Goal: Task Accomplishment & Management: Complete application form

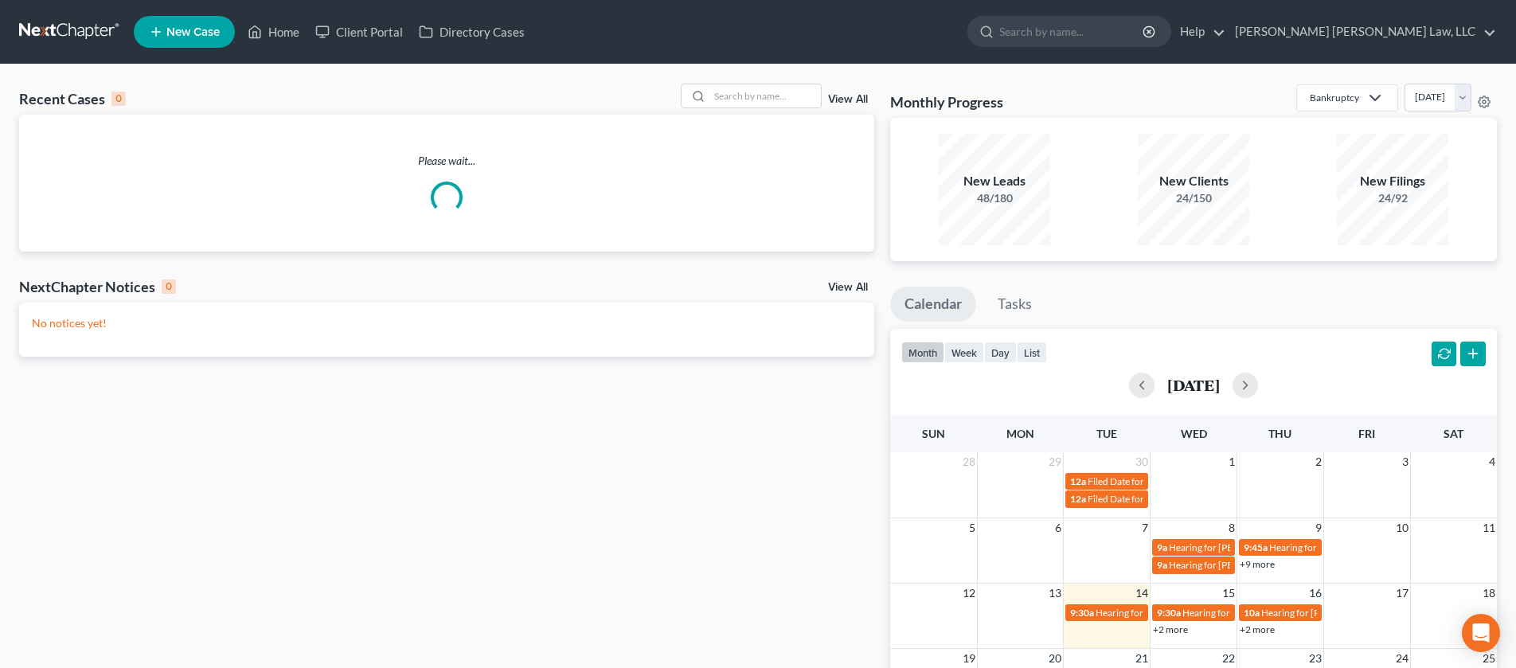
click at [184, 34] on span "New Case" at bounding box center [192, 32] width 53 height 12
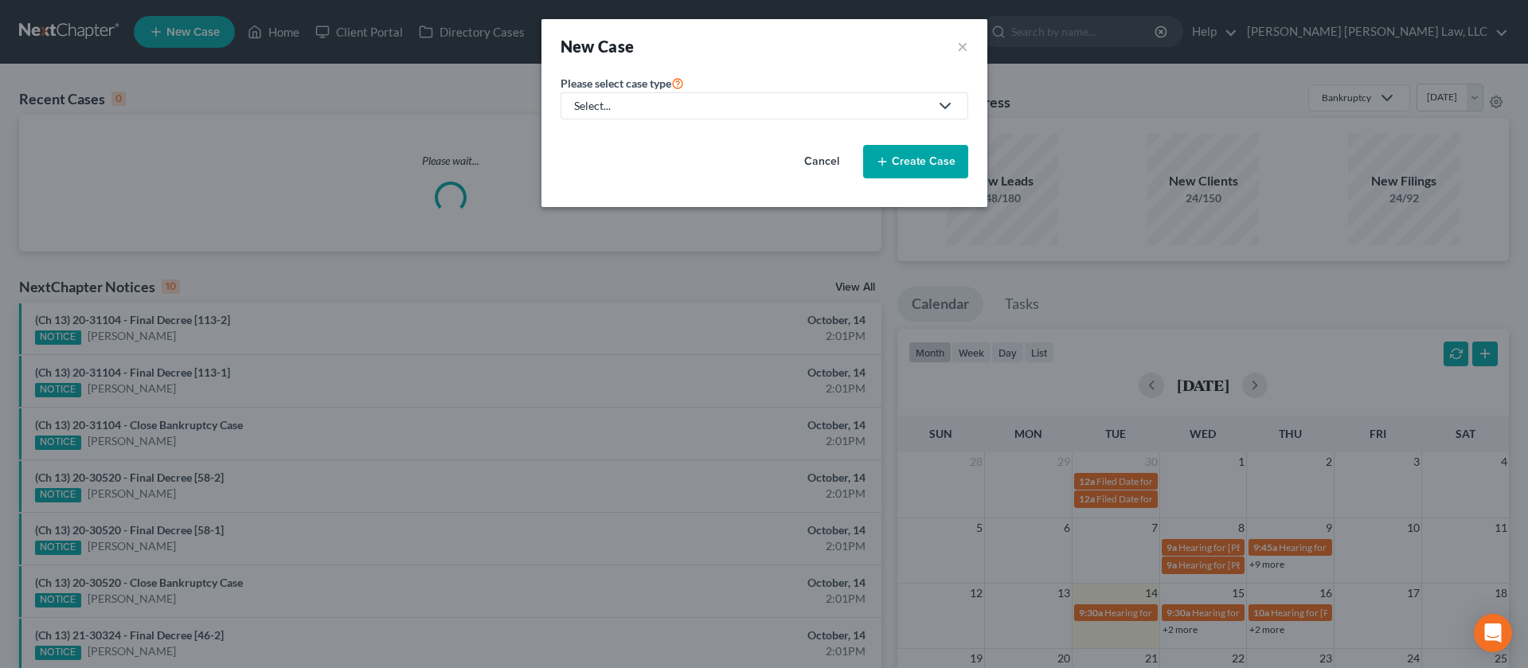
click at [672, 107] on div "Select..." at bounding box center [751, 106] width 355 height 16
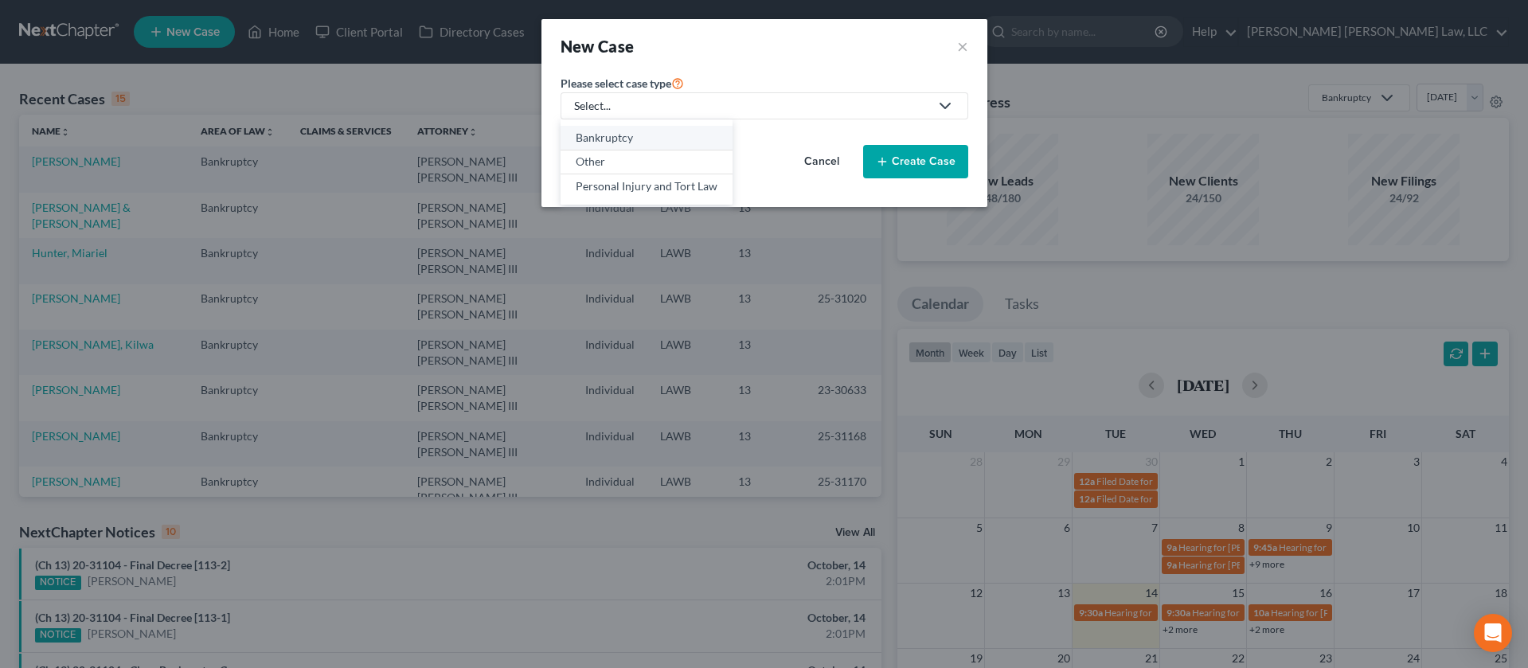
click at [644, 141] on div "Bankruptcy" at bounding box center [647, 138] width 142 height 16
select select "36"
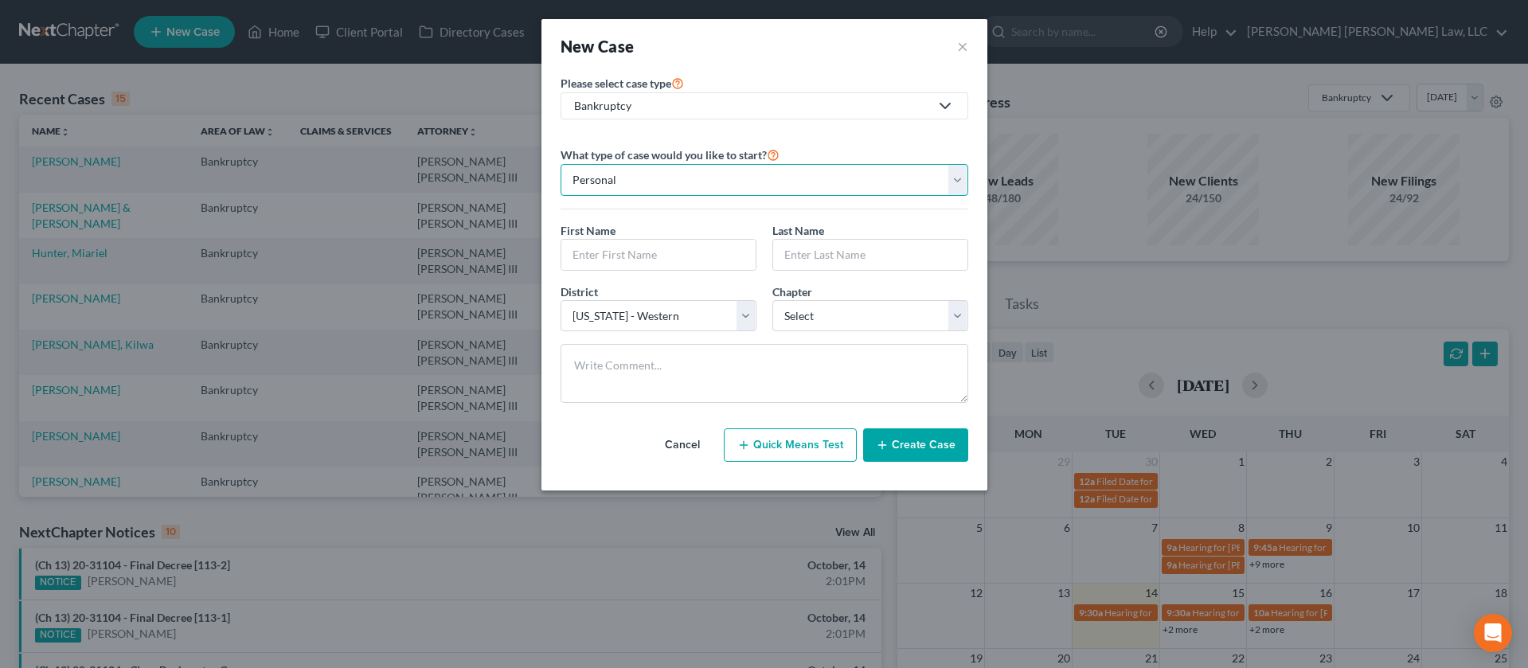
click at [822, 182] on select "Personal Business" at bounding box center [765, 180] width 408 height 32
click at [677, 255] on input "text" at bounding box center [658, 255] width 194 height 30
type input "Daniella"
type input "V"
type input "[PERSON_NAME]"
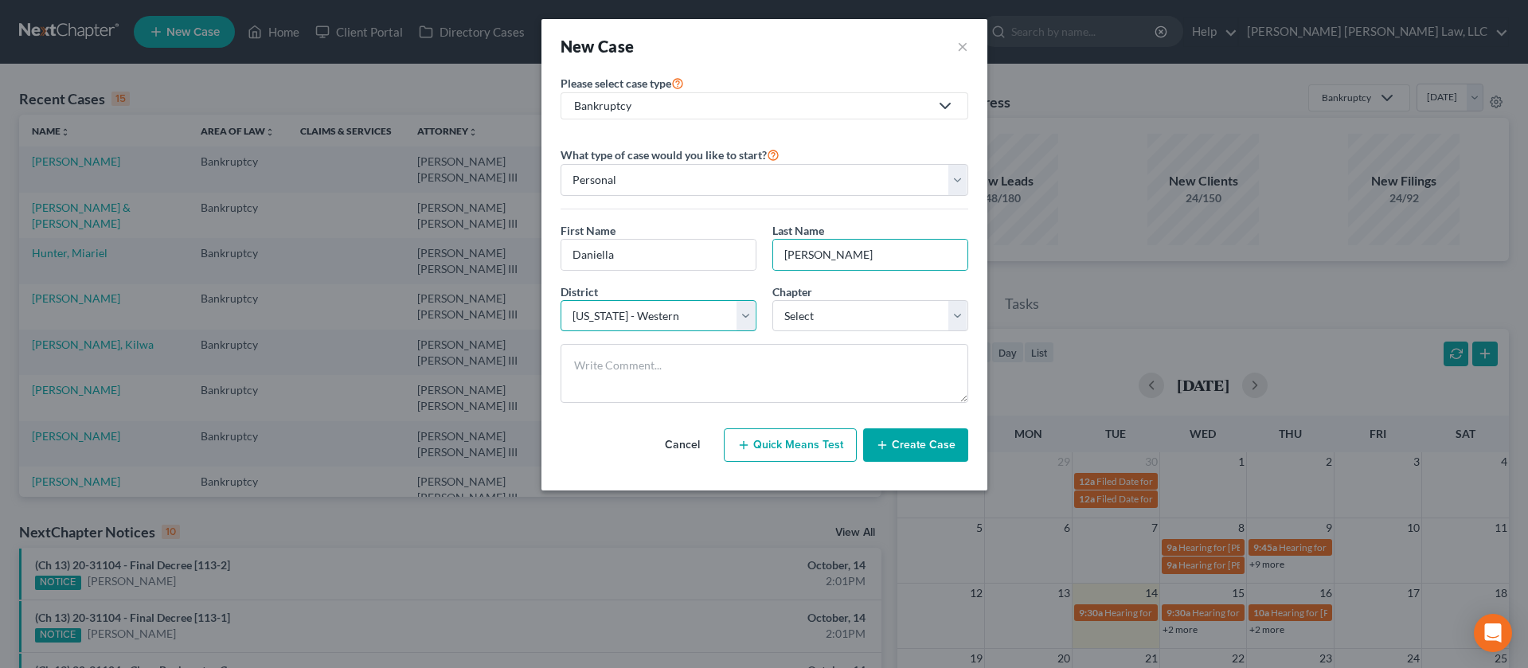
click at [743, 314] on select "Select [US_STATE] - [GEOGRAPHIC_DATA] [US_STATE] - [GEOGRAPHIC_DATA][US_STATE] …" at bounding box center [659, 316] width 196 height 32
select select "35"
click at [858, 317] on select "Select 7 11 12 13" at bounding box center [870, 316] width 196 height 32
select select "3"
click at [891, 447] on button "Create Case" at bounding box center [915, 444] width 105 height 33
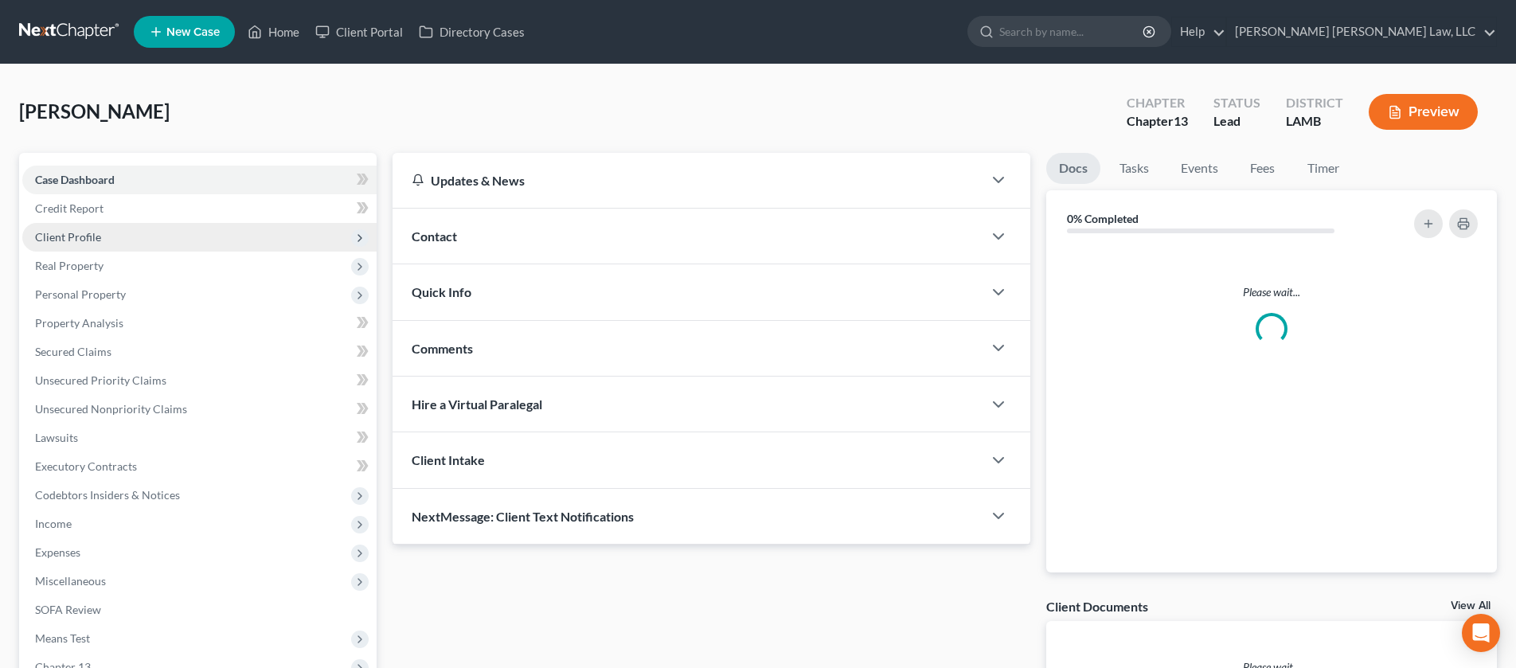
click at [154, 239] on span "Client Profile" at bounding box center [199, 237] width 354 height 29
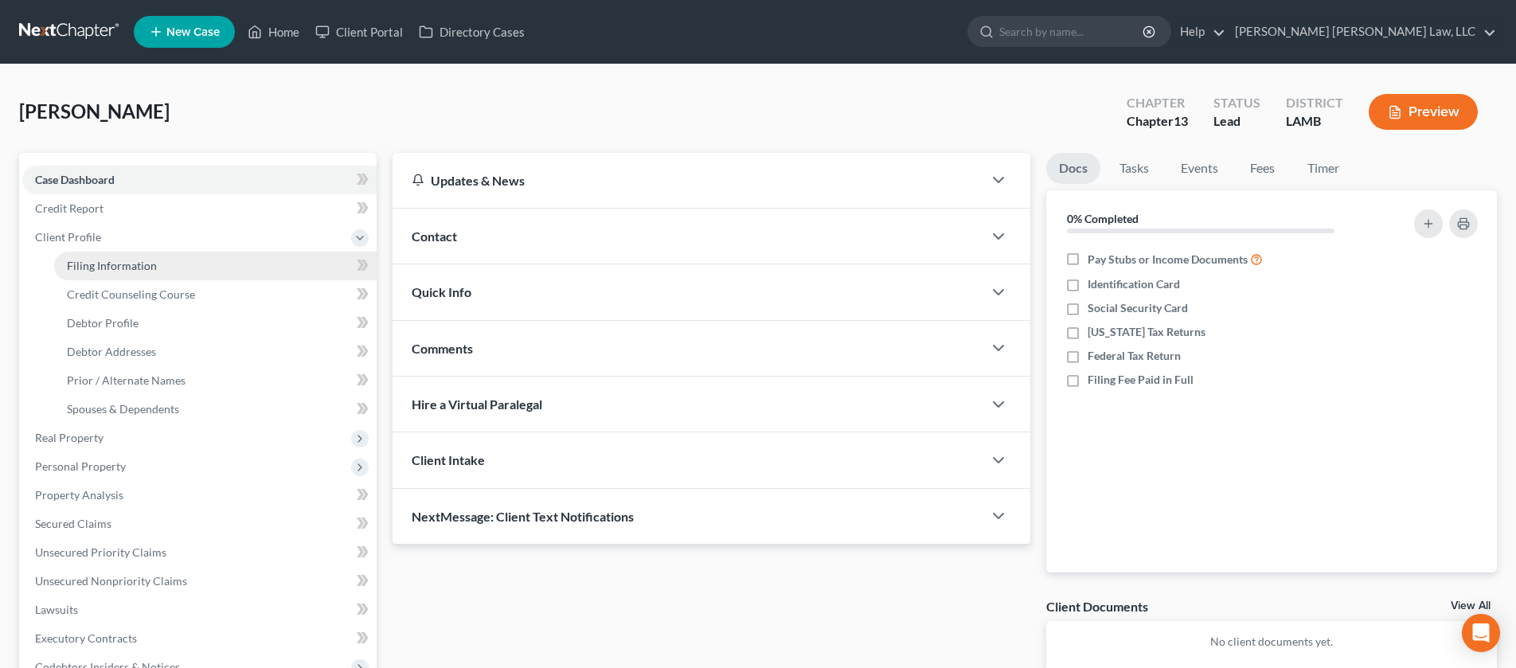
click at [181, 268] on link "Filing Information" at bounding box center [215, 266] width 322 height 29
select select "1"
select select "0"
select select "3"
select select "35"
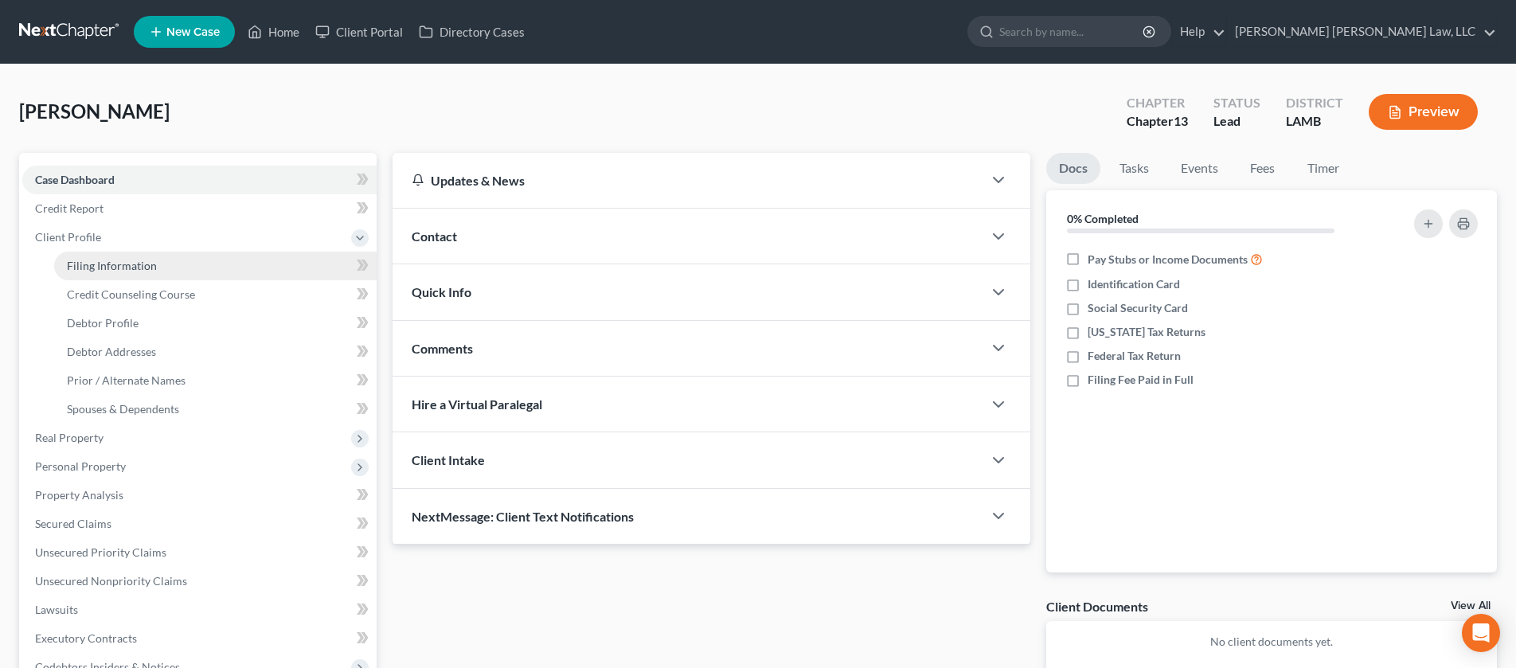
select select "19"
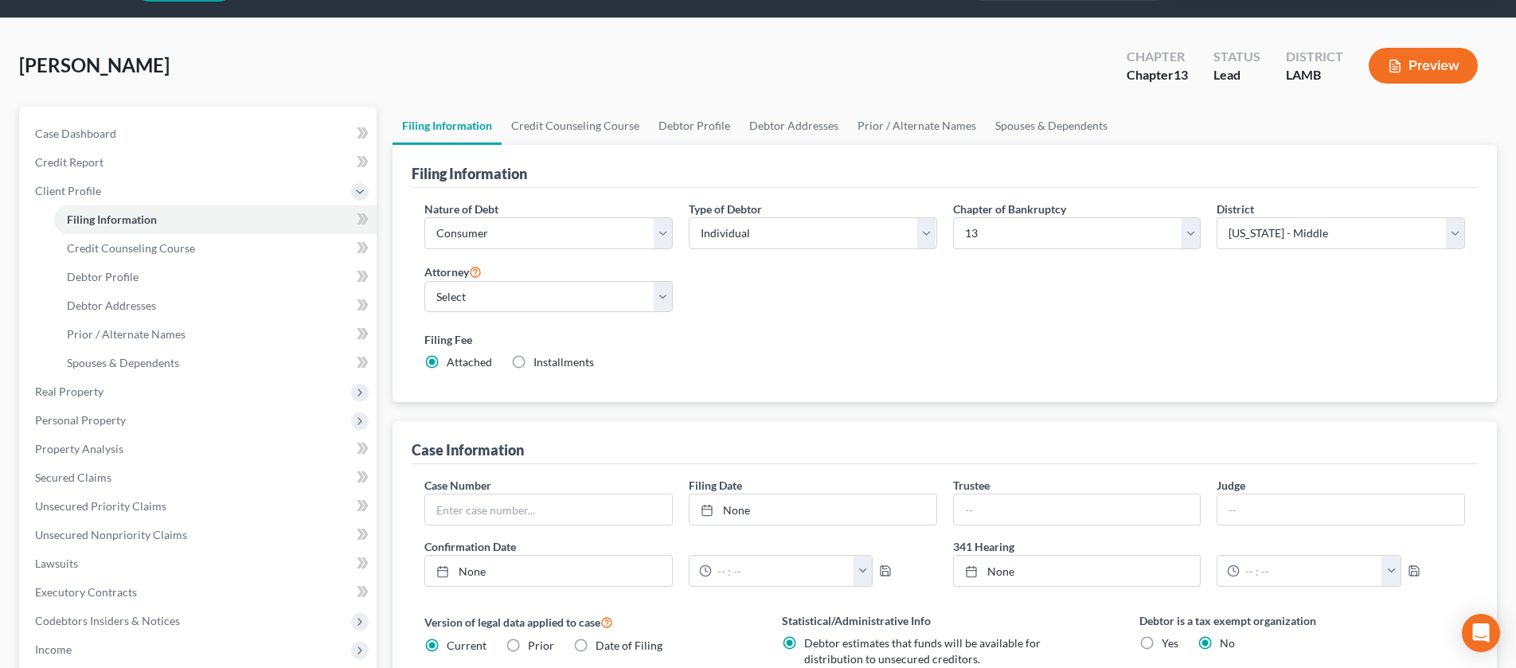
scroll to position [47, 0]
click at [173, 274] on link "Debtor Profile" at bounding box center [215, 276] width 322 height 29
select select "0"
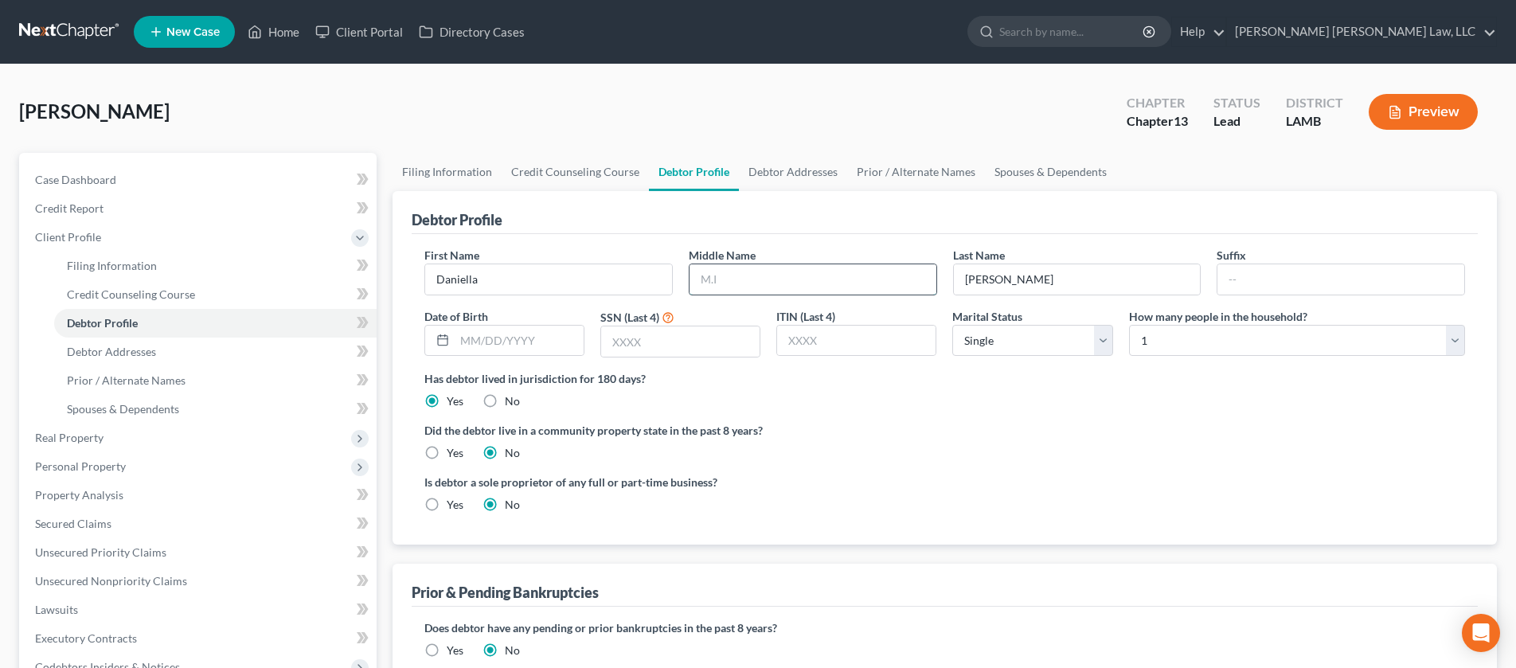
click at [768, 286] on input "text" at bounding box center [813, 279] width 247 height 30
type input "Reenay"
click at [528, 345] on input "text" at bounding box center [519, 341] width 129 height 30
type input "[DATE]"
click at [653, 338] on input "text" at bounding box center [680, 341] width 158 height 30
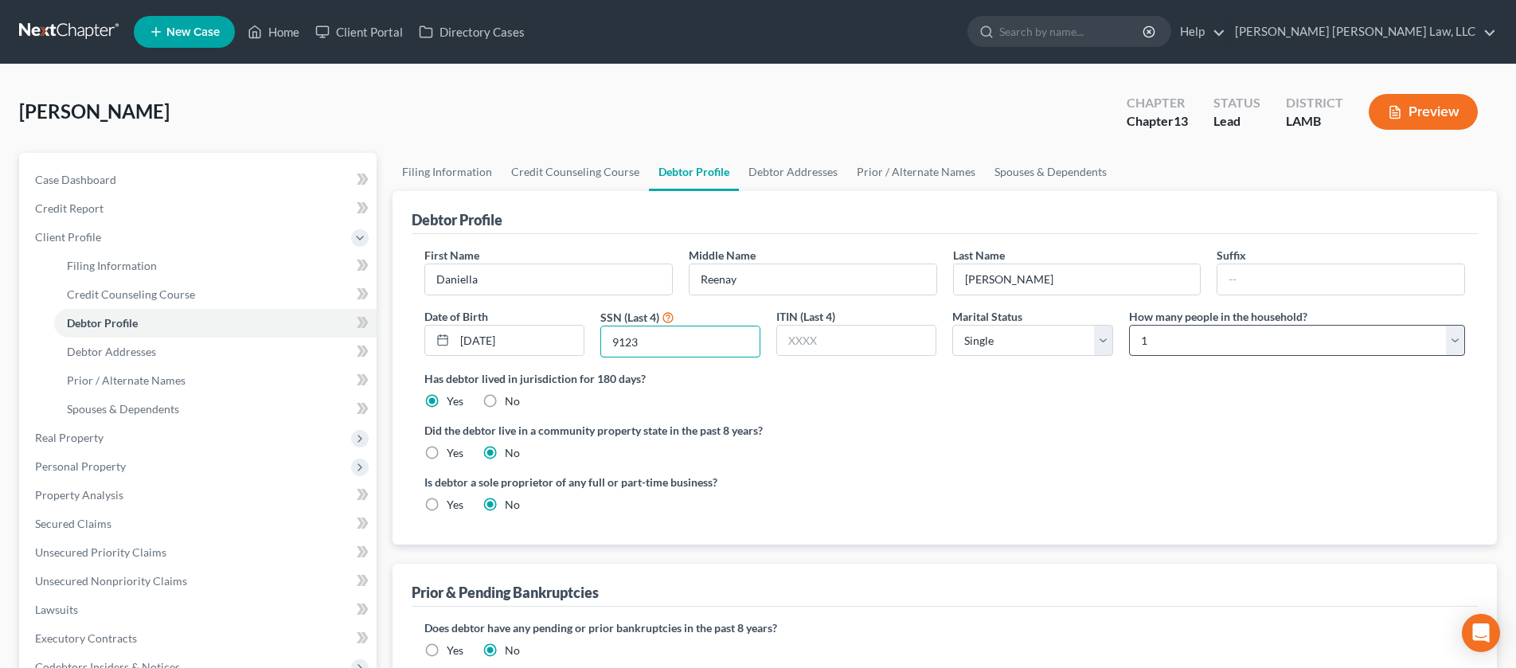
type input "9123"
click at [1238, 343] on select "Select 1 2 3 4 5 6 7 8 9 10 11 12 13 14 15 16 17 18 19 20" at bounding box center [1297, 341] width 336 height 32
select select "2"
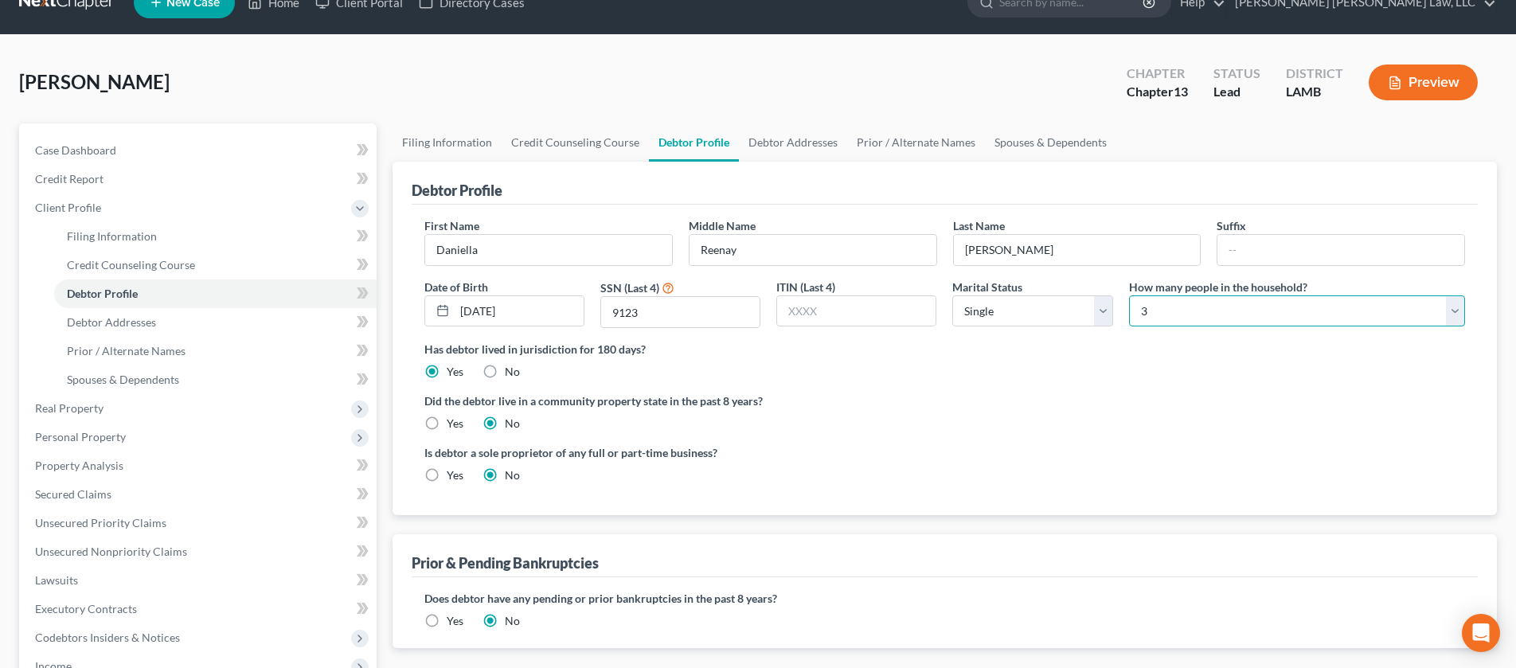
scroll to position [35, 0]
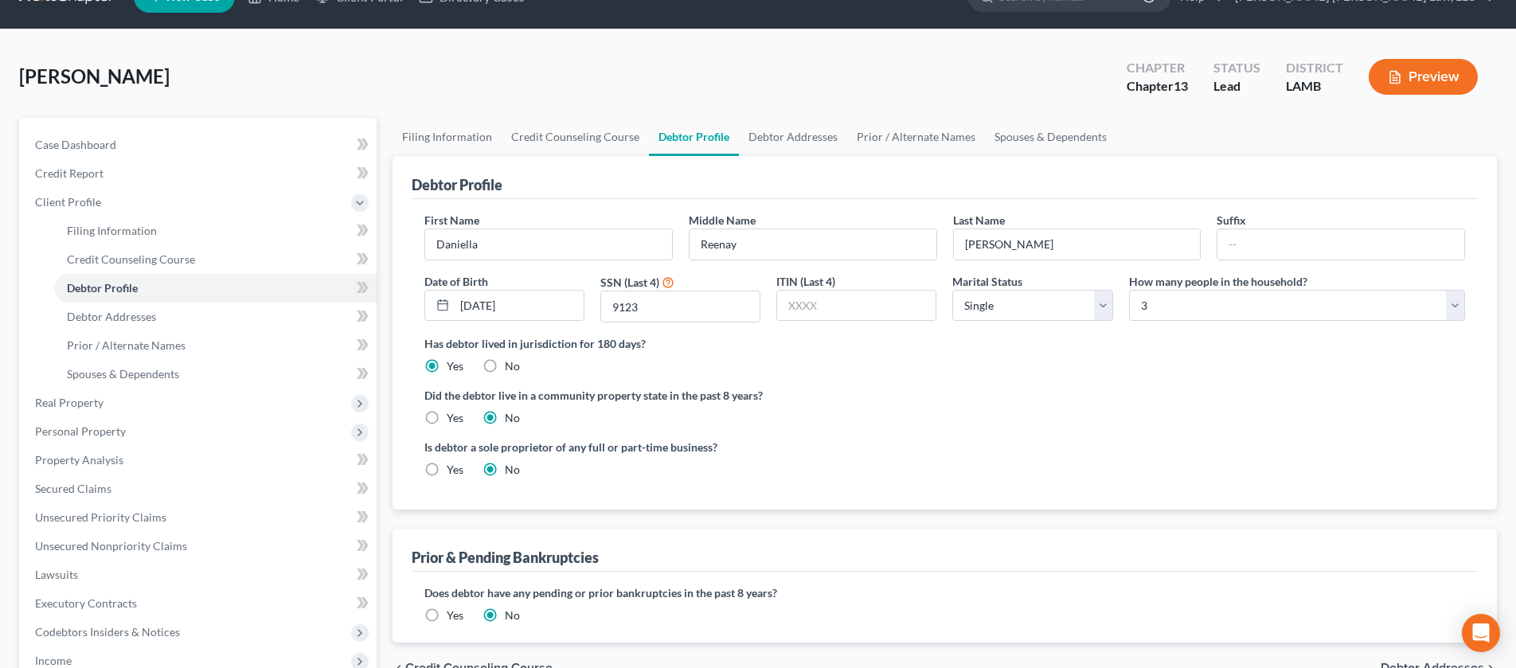
click at [447, 416] on label "Yes" at bounding box center [455, 418] width 17 height 16
click at [453, 416] on input "Yes" at bounding box center [458, 415] width 10 height 10
radio input "true"
radio input "false"
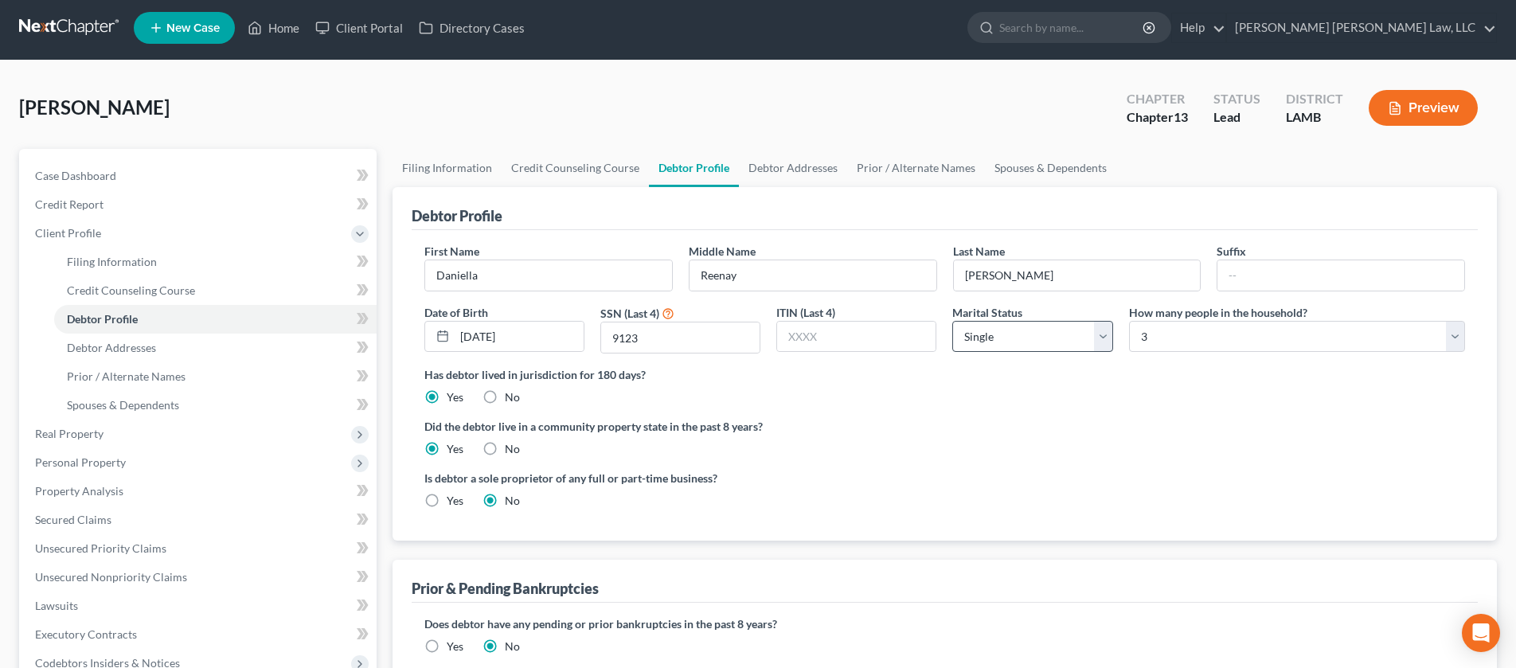
scroll to position [2, 0]
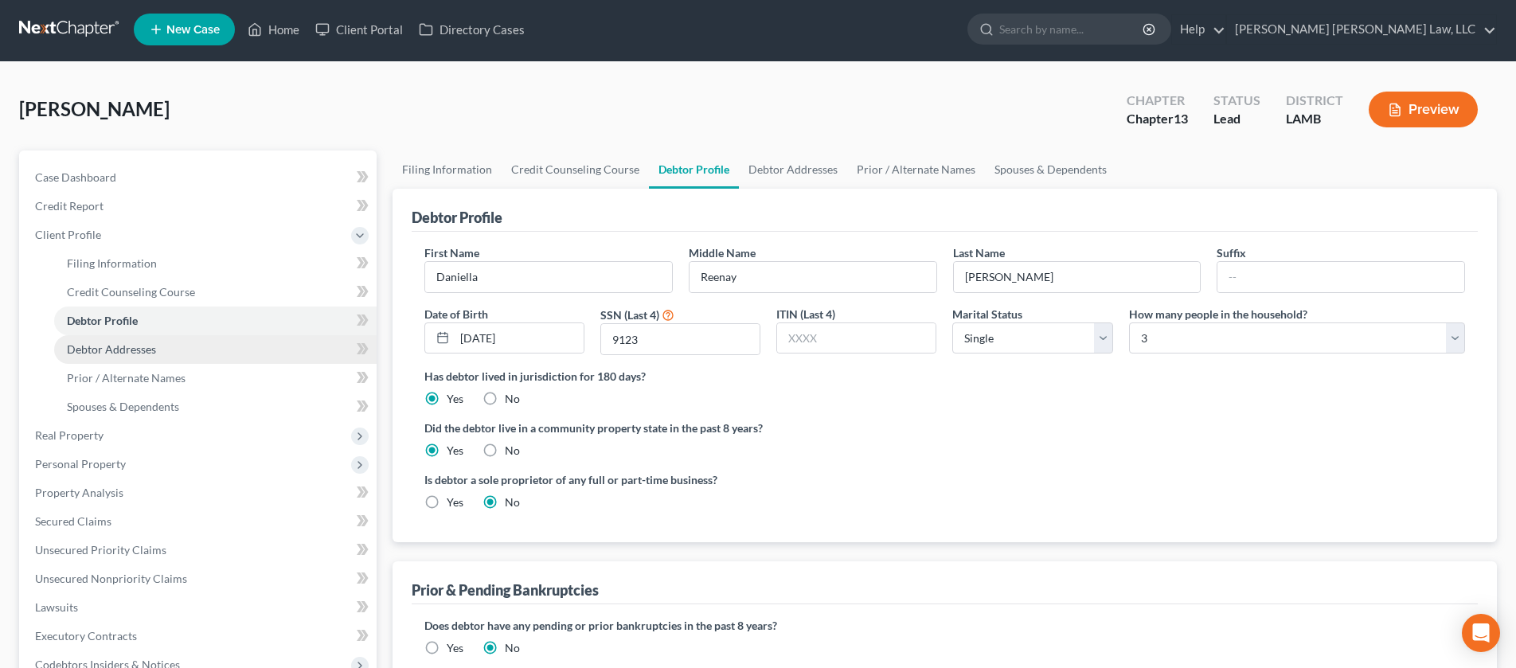
click at [205, 349] on link "Debtor Addresses" at bounding box center [215, 349] width 322 height 29
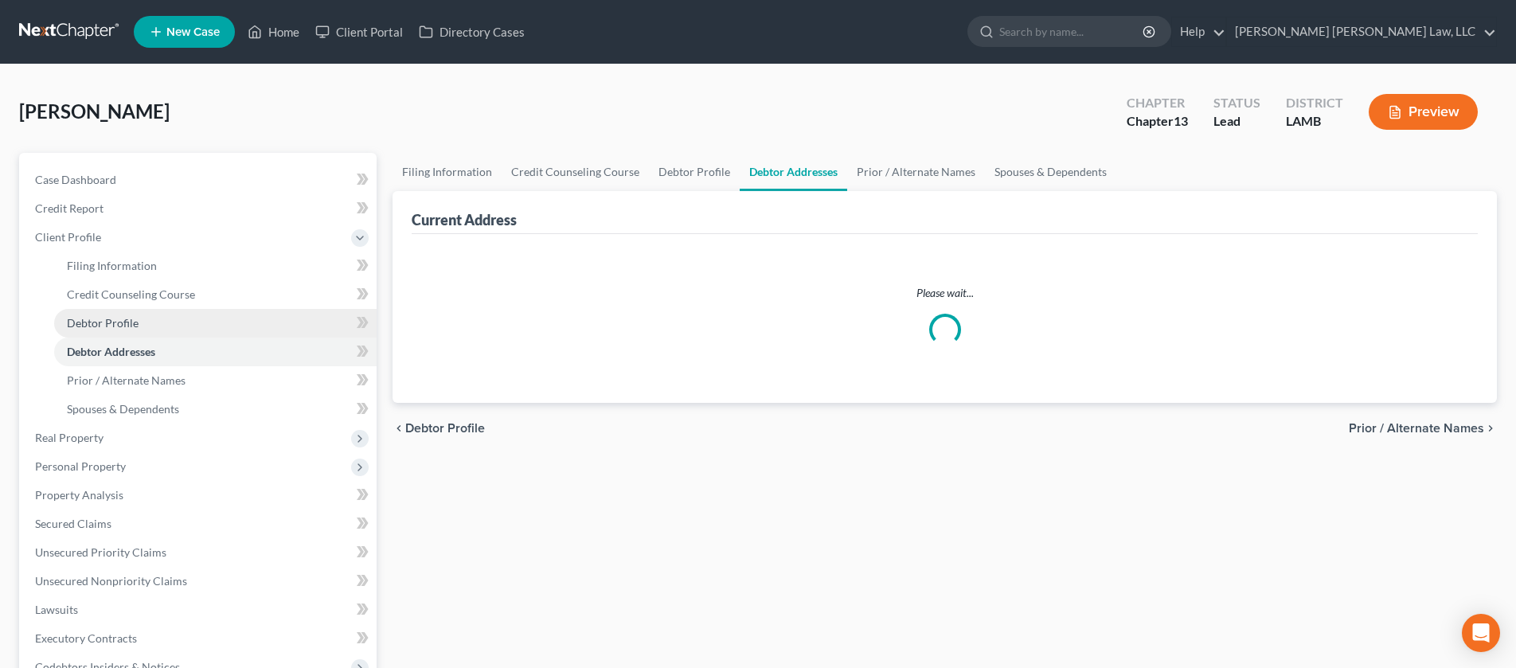
select select "0"
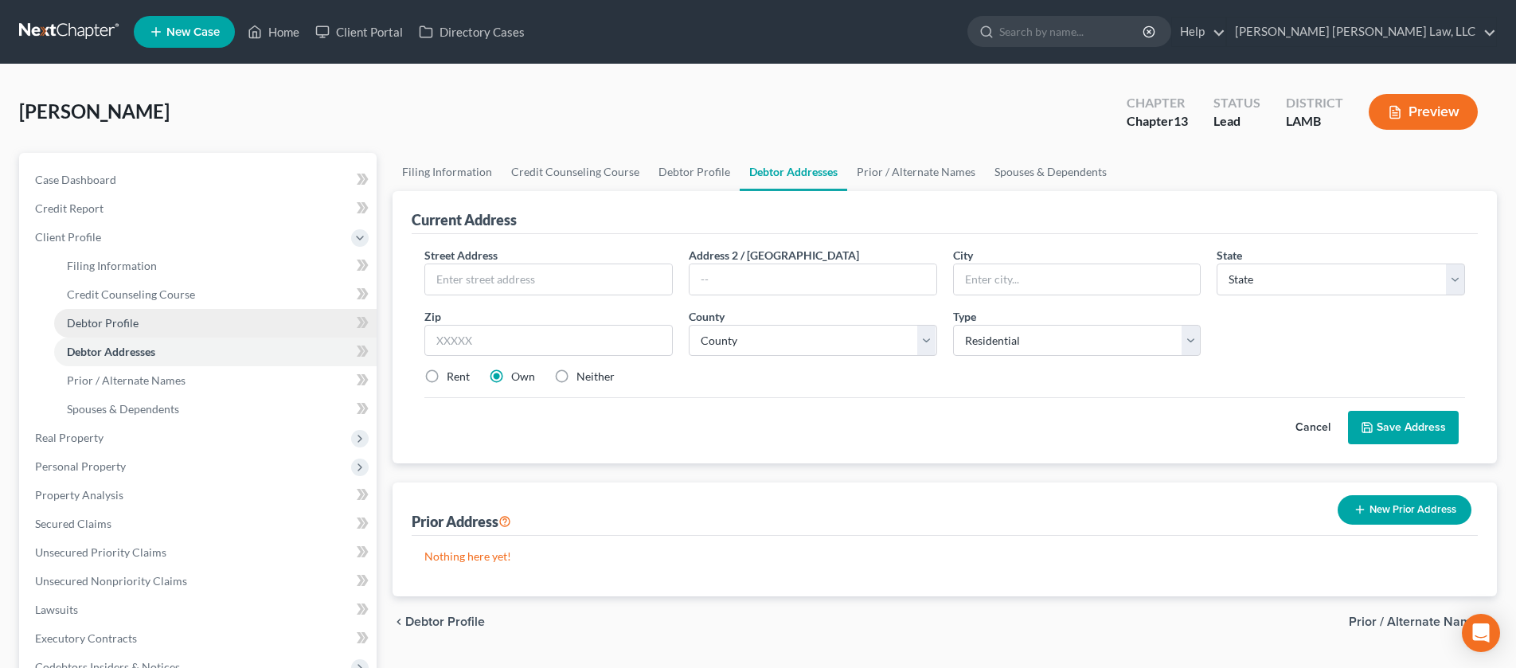
click at [160, 321] on link "Debtor Profile" at bounding box center [215, 323] width 322 height 29
select select "0"
select select "2"
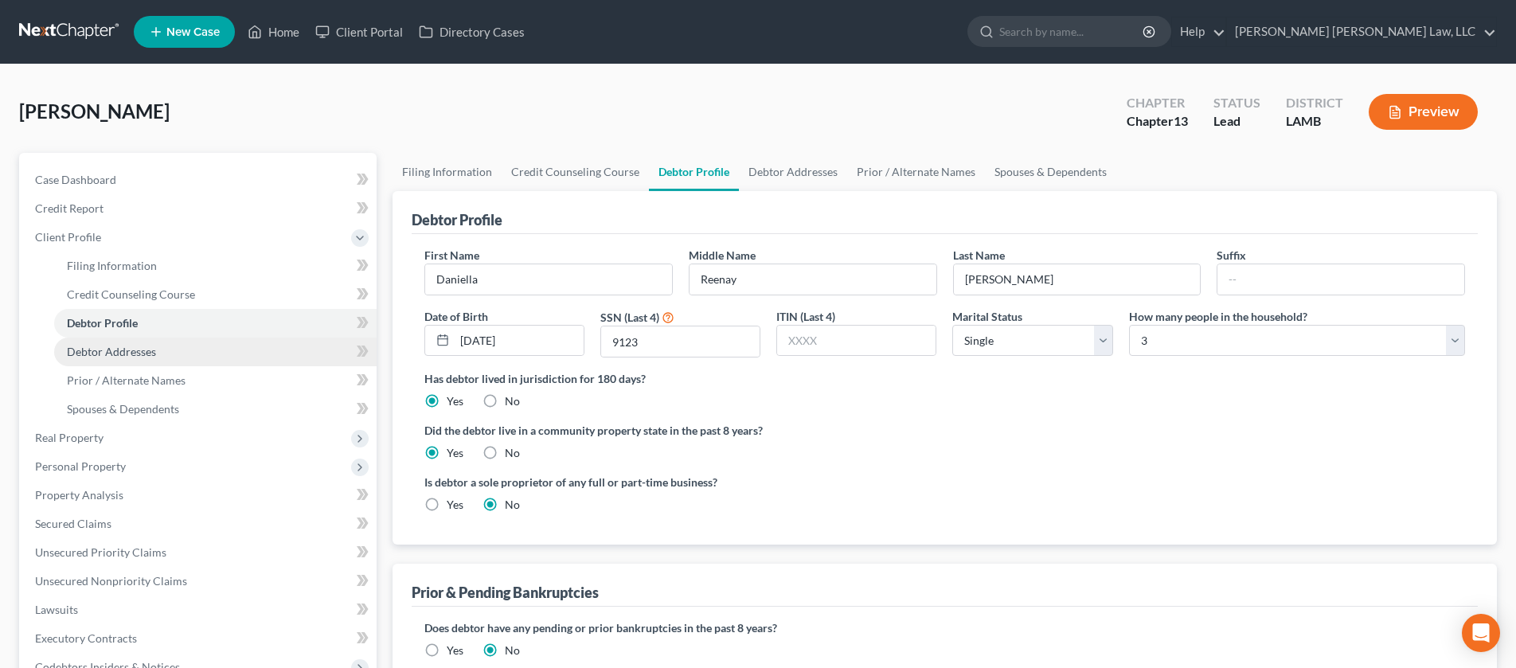
click at [182, 362] on link "Debtor Addresses" at bounding box center [215, 352] width 322 height 29
select select "0"
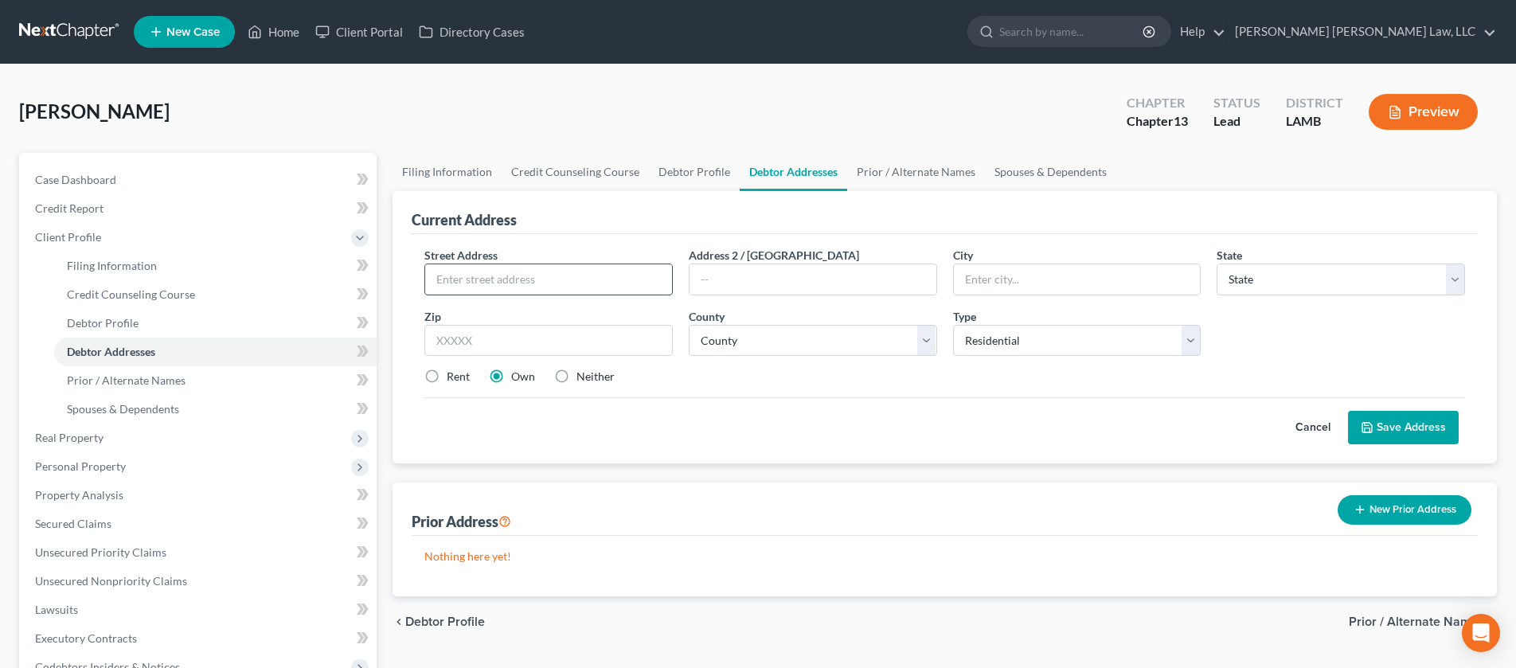
click at [515, 288] on input "text" at bounding box center [548, 279] width 247 height 30
click at [576, 381] on label "Neither" at bounding box center [595, 377] width 38 height 16
click at [583, 379] on input "Neither" at bounding box center [588, 374] width 10 height 10
radio input "true"
click at [512, 276] on input "text" at bounding box center [548, 279] width 247 height 30
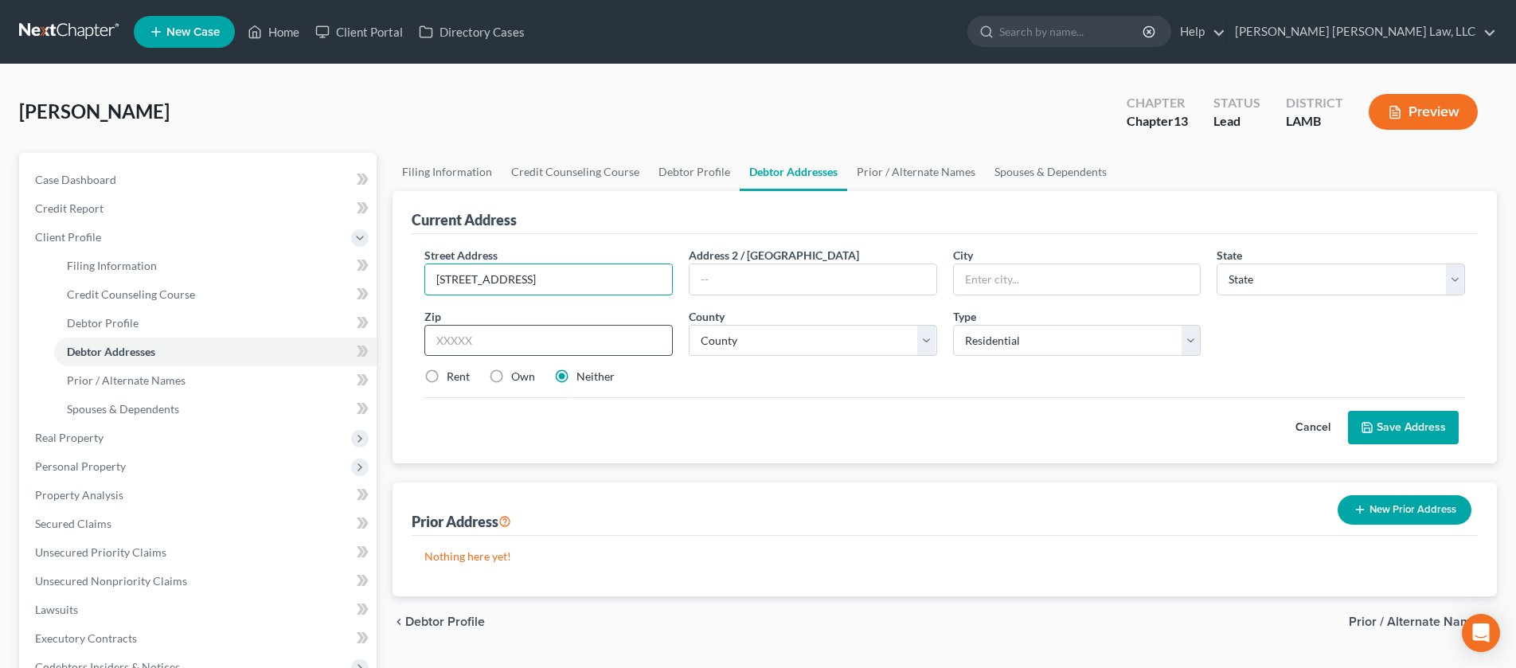
type input "[STREET_ADDRESS]"
click at [533, 345] on input "text" at bounding box center [548, 341] width 248 height 32
type input "70817"
click at [763, 370] on div "Rent Own Neither" at bounding box center [944, 377] width 1057 height 16
click at [867, 350] on select "County" at bounding box center [813, 341] width 248 height 32
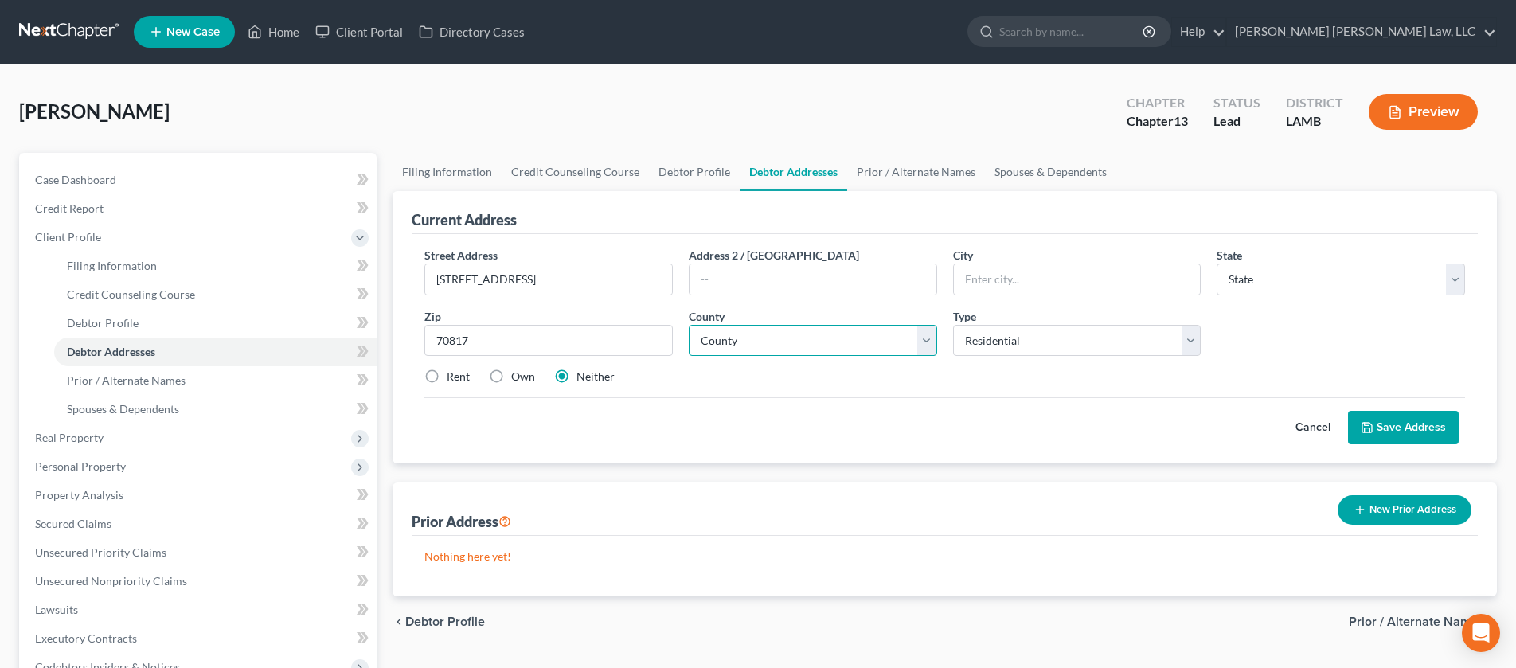
type input "Baton Rouge"
select select "19"
click at [929, 342] on select "County" at bounding box center [813, 341] width 248 height 32
select select "16"
click at [1420, 423] on button "Save Address" at bounding box center [1403, 427] width 111 height 33
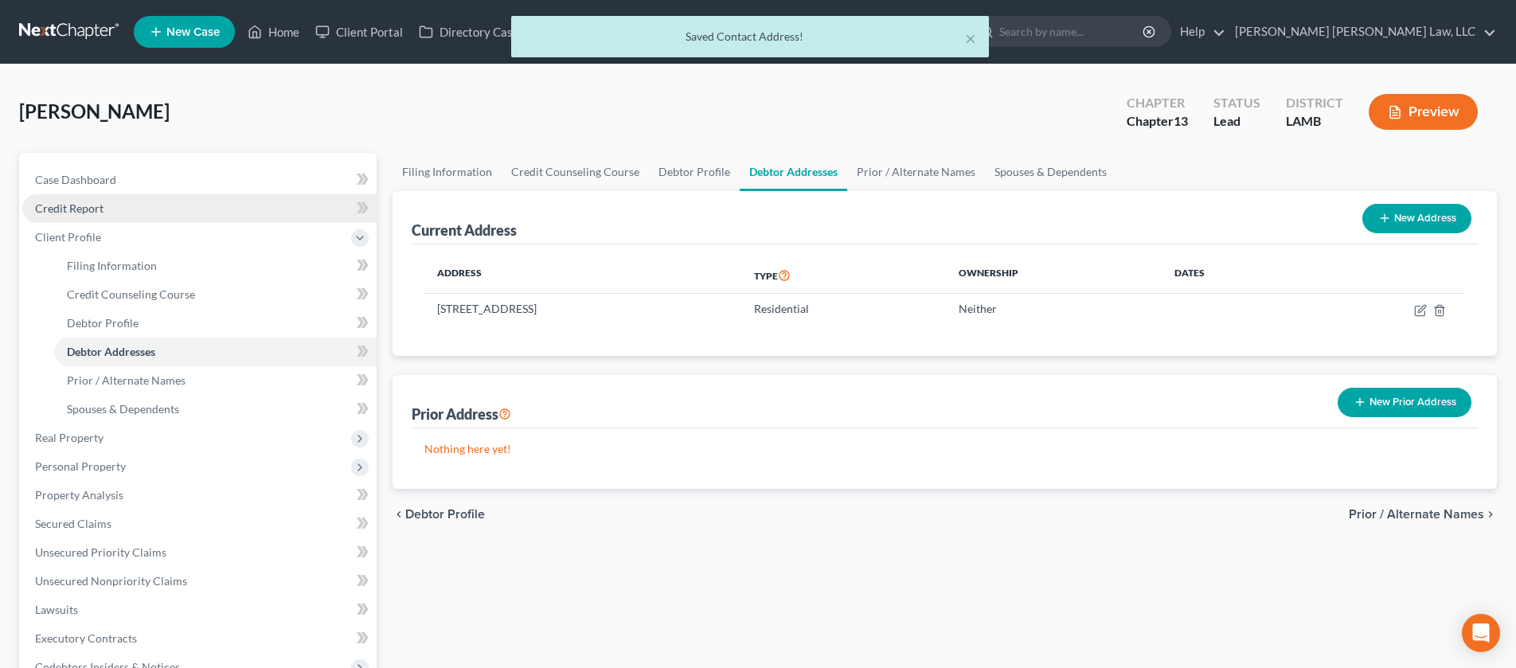
click at [147, 208] on link "Credit Report" at bounding box center [199, 208] width 354 height 29
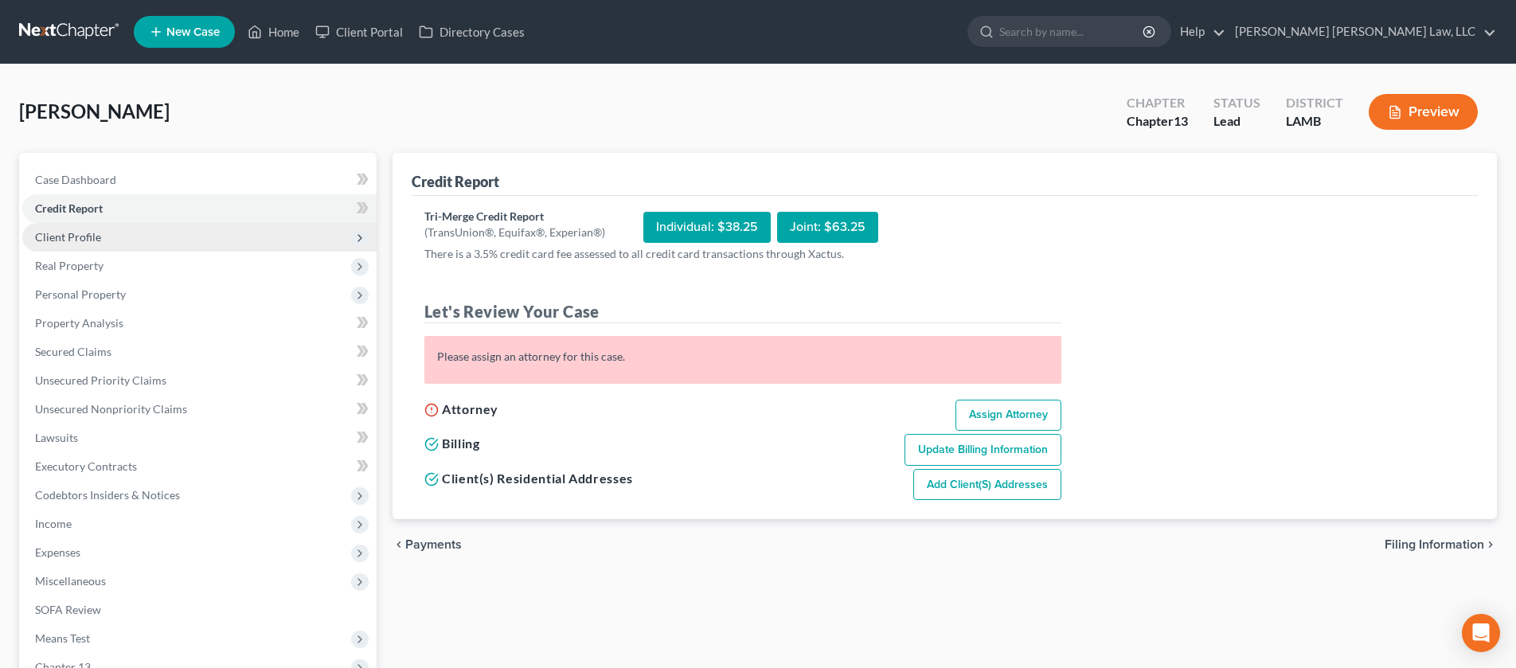
click at [131, 236] on span "Client Profile" at bounding box center [199, 237] width 354 height 29
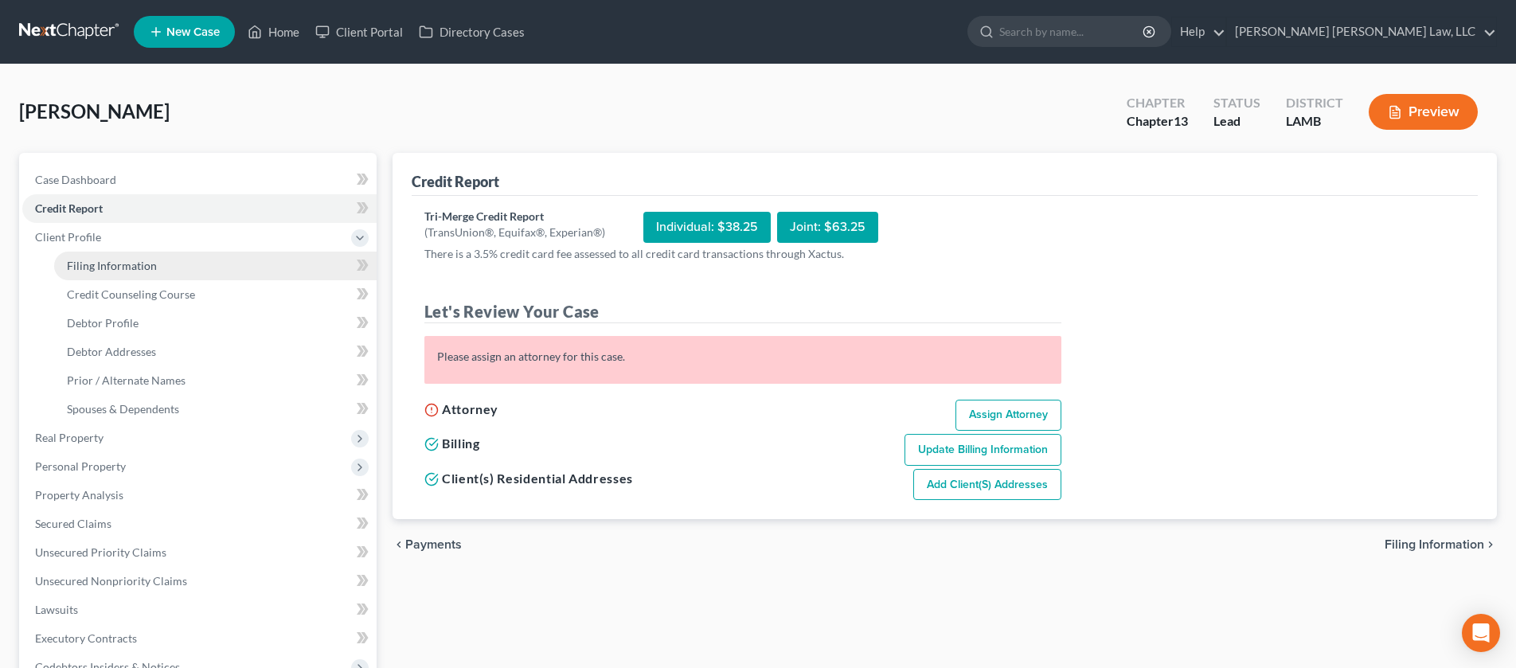
click at [174, 272] on link "Filing Information" at bounding box center [215, 266] width 322 height 29
select select "1"
select select "0"
select select "3"
select select "35"
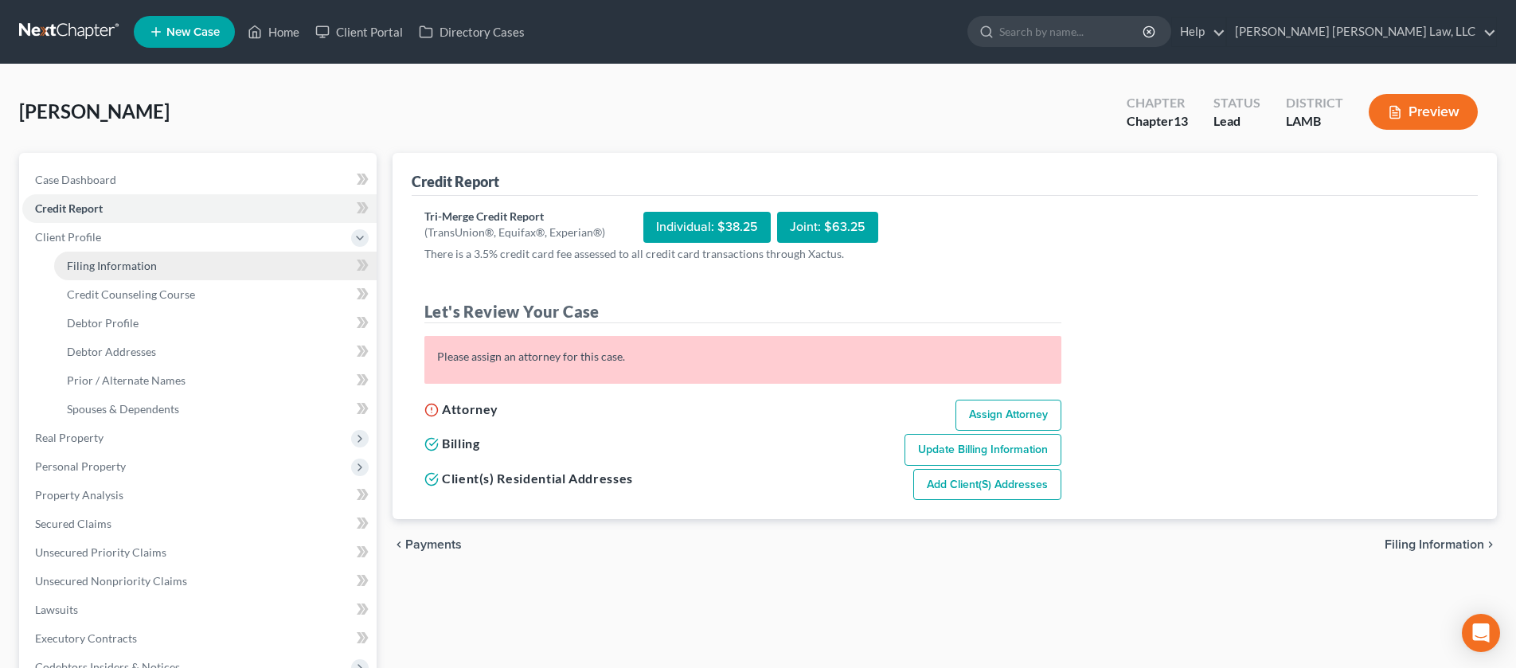
select select "19"
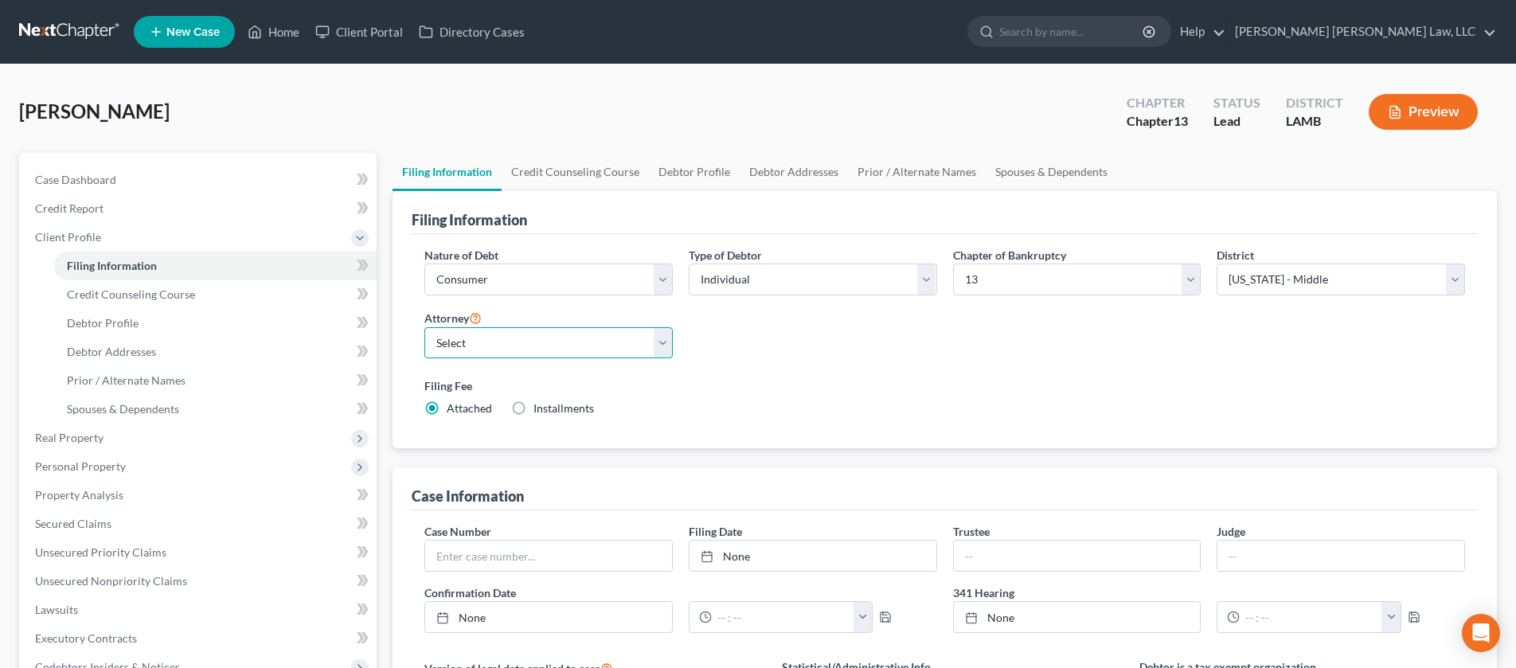
click at [659, 341] on select "Select [PERSON_NAME] [PERSON_NAME] III - LAWB [PERSON_NAME] [PERSON_NAME] III -…" at bounding box center [548, 343] width 248 height 32
select select "1"
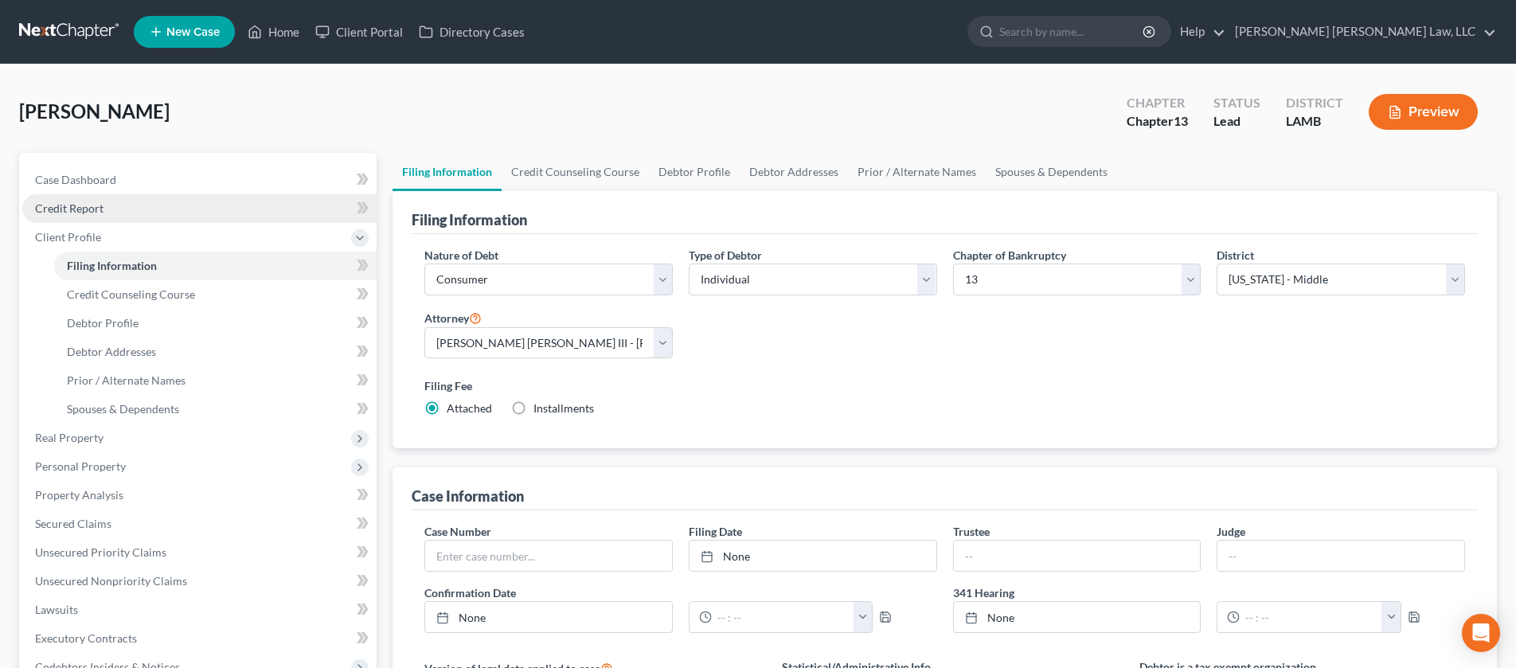
click at [152, 216] on link "Credit Report" at bounding box center [199, 208] width 354 height 29
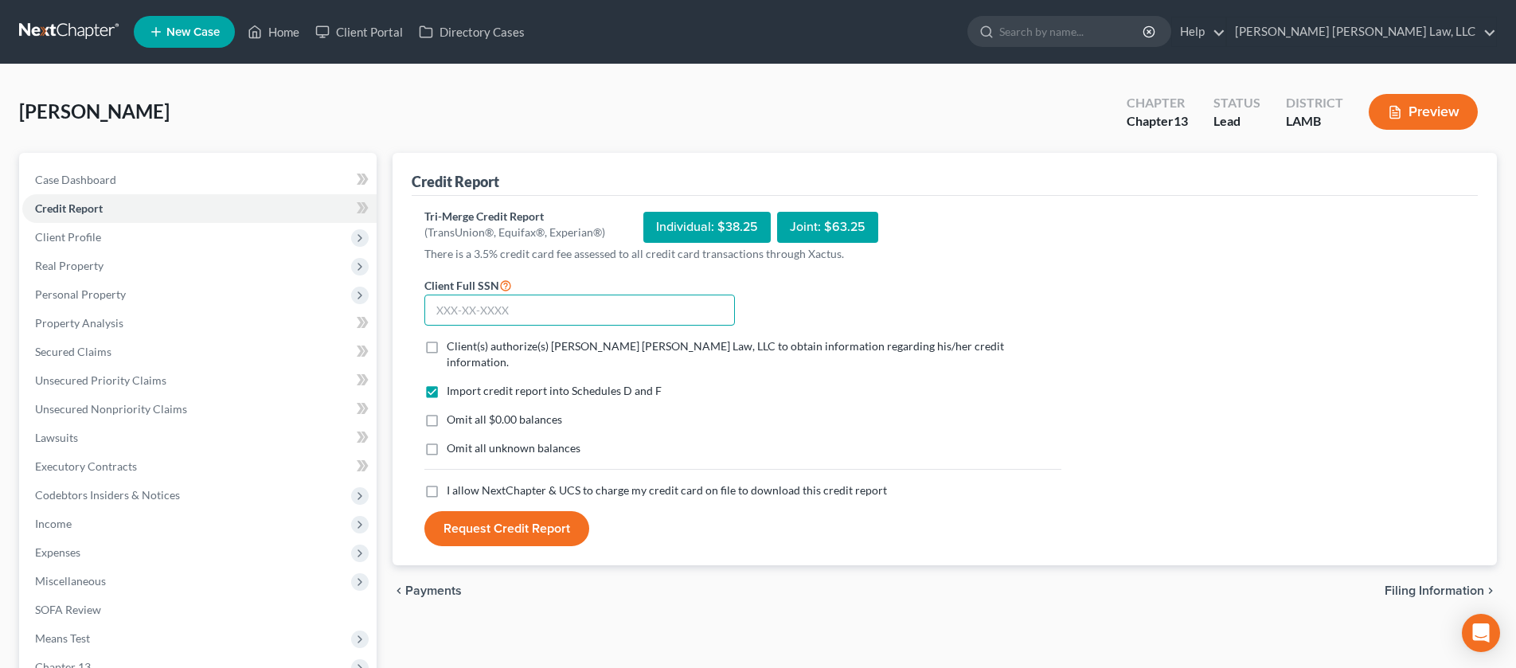
click at [450, 310] on input "text" at bounding box center [579, 311] width 311 height 32
type input "614-38-9123"
click at [447, 412] on label "Omit all $0.00 balances" at bounding box center [504, 420] width 115 height 16
click at [453, 412] on input "Omit all $0.00 balances" at bounding box center [458, 417] width 10 height 10
checkbox input "true"
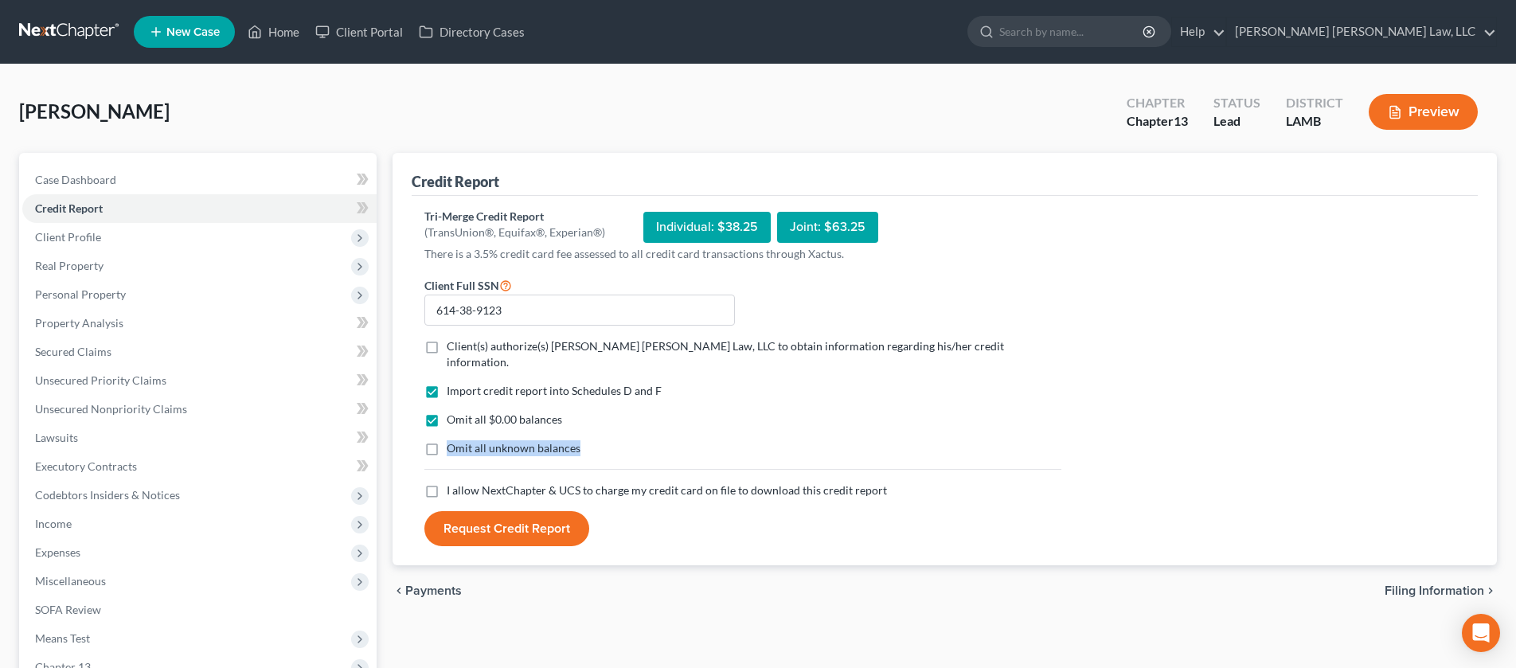
click at [447, 440] on label "Omit all unknown balances" at bounding box center [514, 448] width 134 height 16
click at [453, 440] on input "Omit all unknown balances" at bounding box center [458, 445] width 10 height 10
checkbox input "true"
click at [447, 483] on label "I allow NextChapter & UCS to charge my credit card on file to download this cre…" at bounding box center [667, 491] width 440 height 16
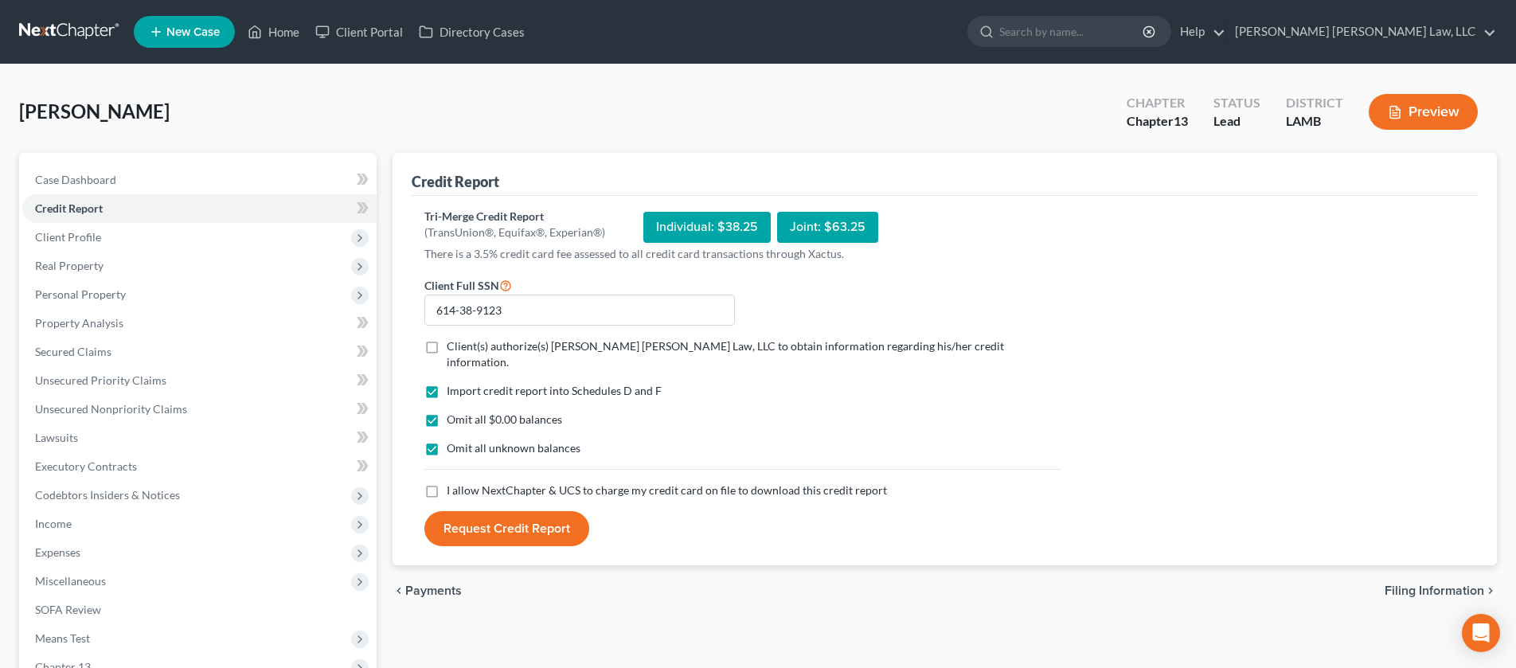
click at [453, 483] on input "I allow NextChapter & UCS to charge my credit card on file to download this cre…" at bounding box center [458, 488] width 10 height 10
checkbox input "true"
click at [447, 352] on label "Client(s) authorize(s) [PERSON_NAME] [PERSON_NAME] Law, LLC to obtain informati…" at bounding box center [754, 354] width 615 height 32
click at [453, 349] on input "Client(s) authorize(s) [PERSON_NAME] [PERSON_NAME] Law, LLC to obtain informati…" at bounding box center [458, 343] width 10 height 10
checkbox input "true"
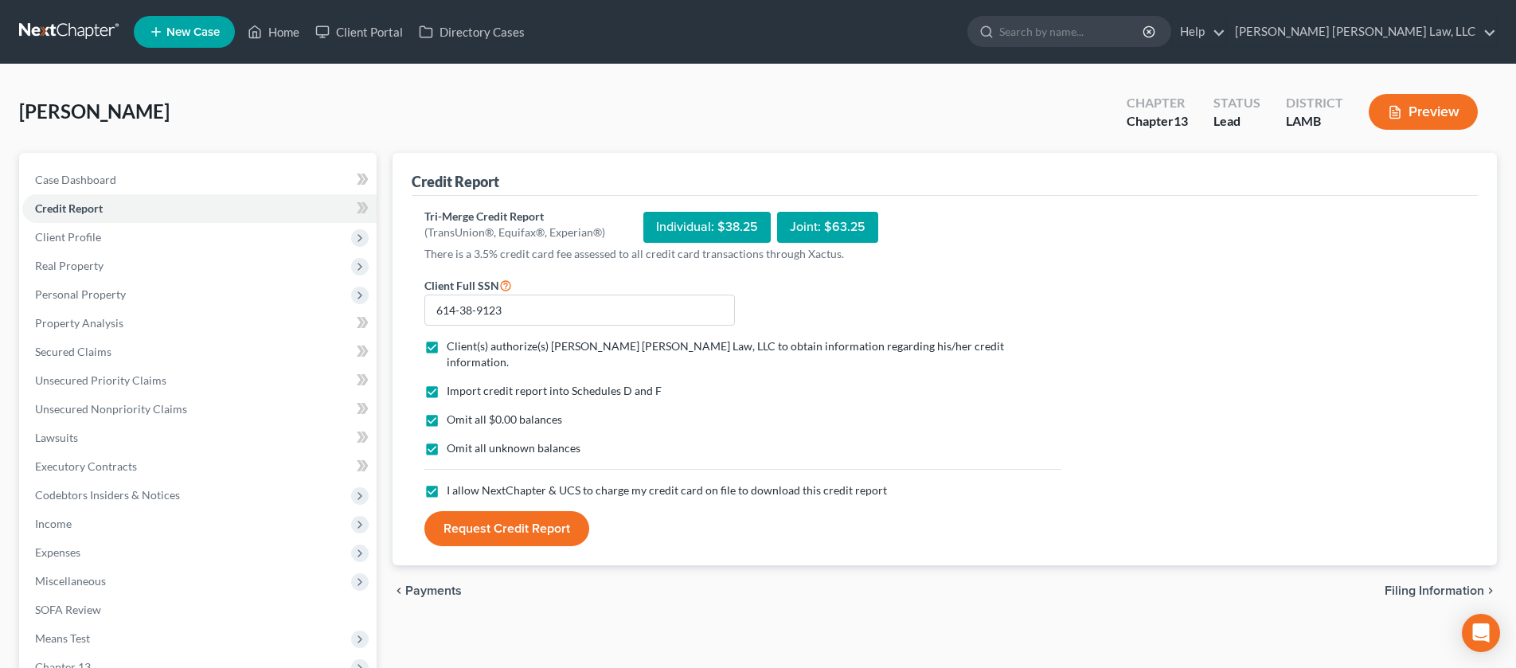
click at [551, 514] on button "Request Credit Report" at bounding box center [506, 528] width 165 height 35
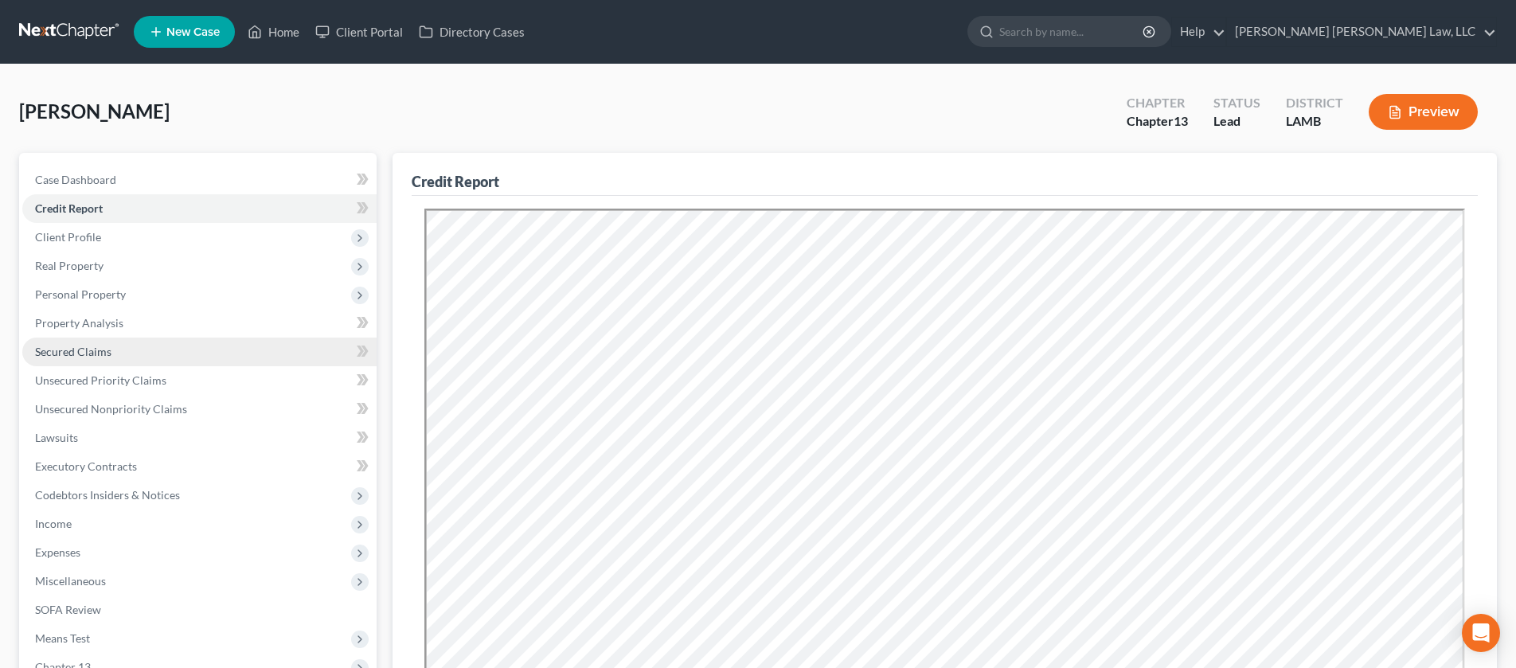
click at [152, 352] on link "Secured Claims" at bounding box center [199, 352] width 354 height 29
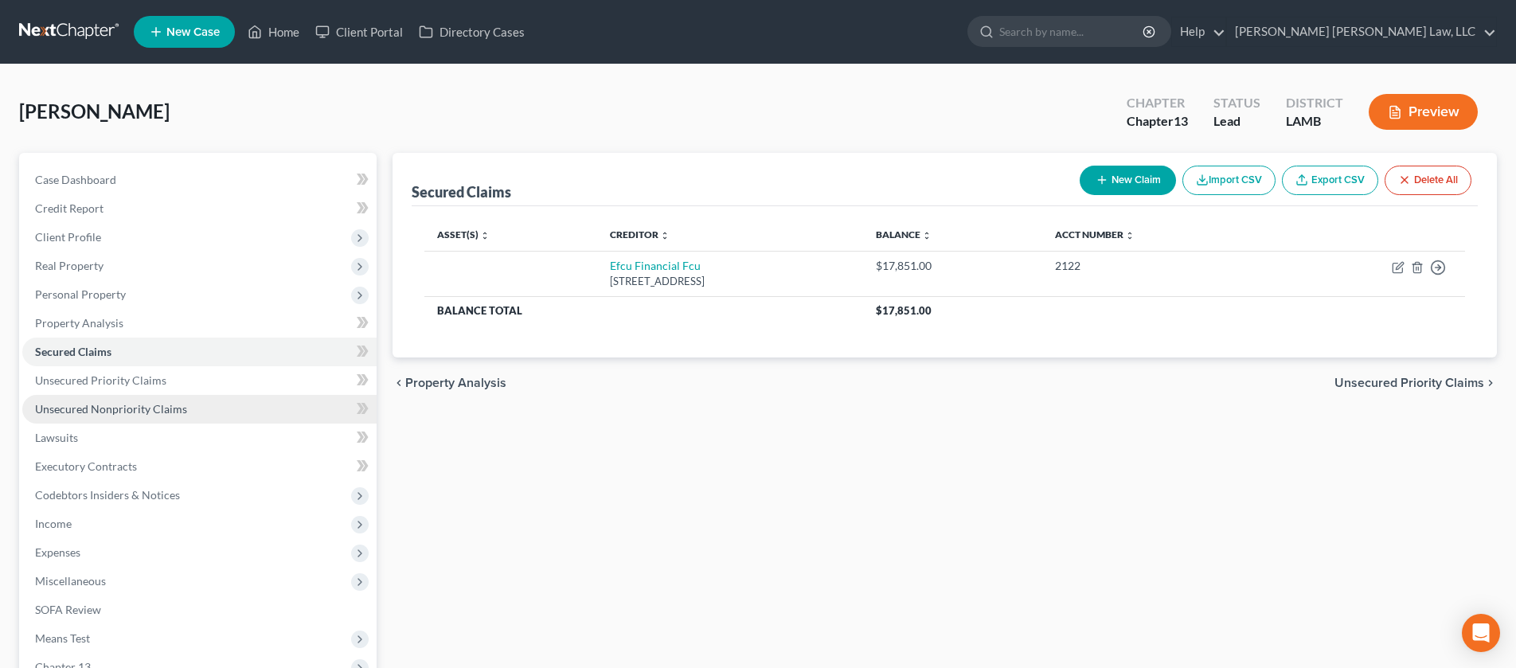
click at [168, 408] on span "Unsecured Nonpriority Claims" at bounding box center [111, 409] width 152 height 14
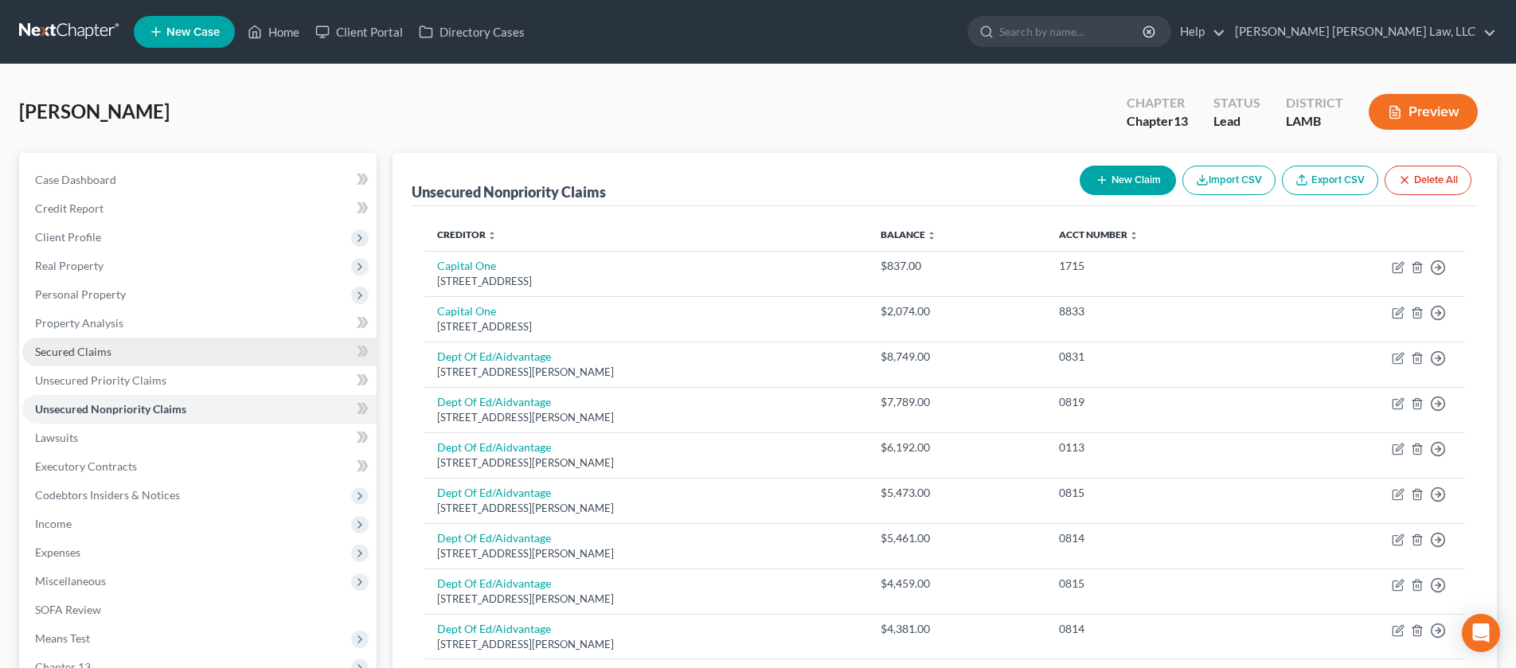
click at [192, 350] on link "Secured Claims" at bounding box center [199, 352] width 354 height 29
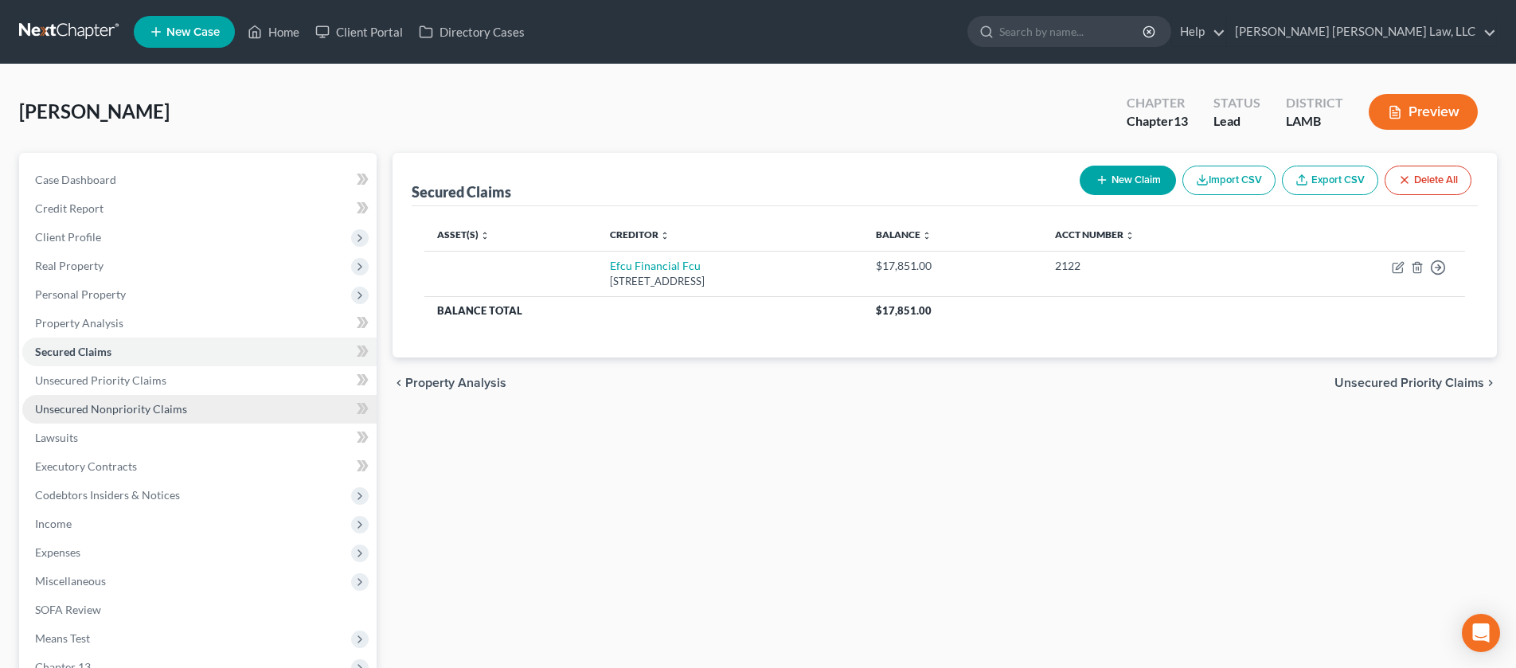
click at [182, 405] on span "Unsecured Nonpriority Claims" at bounding box center [111, 409] width 152 height 14
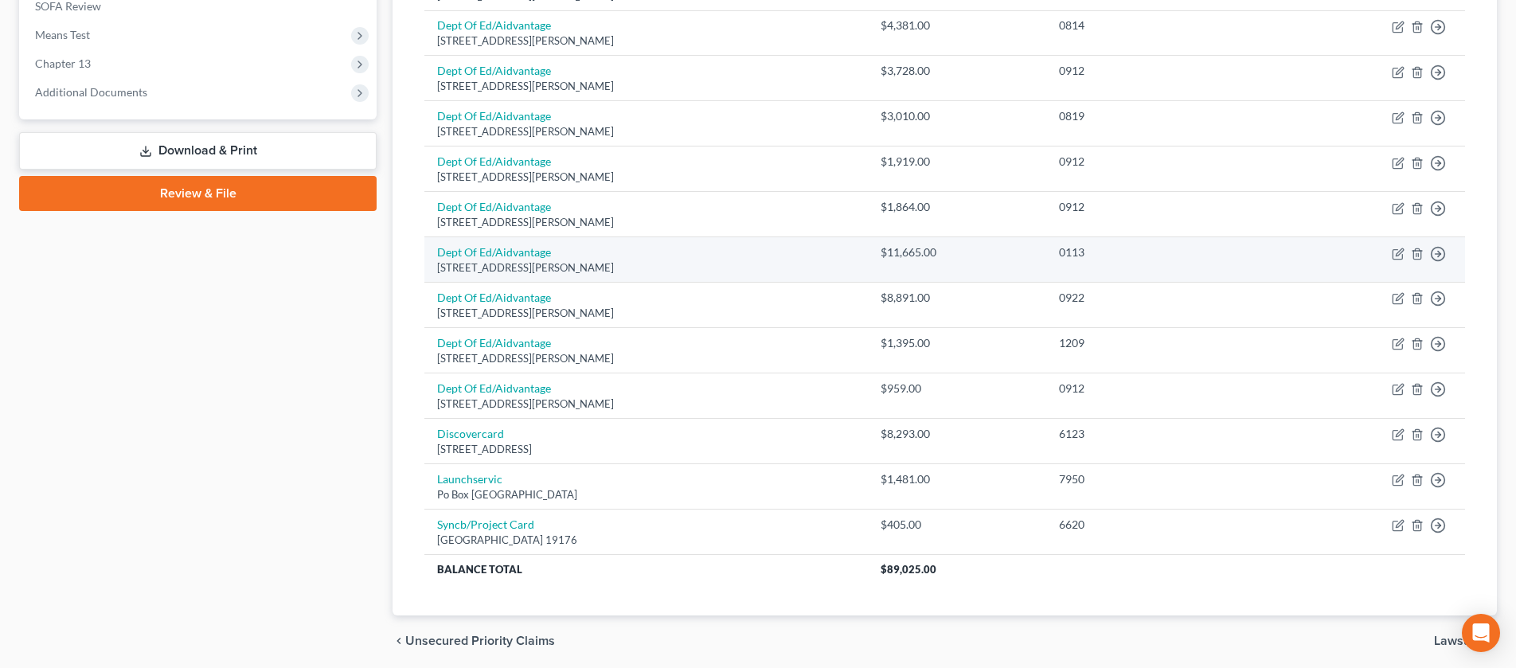
scroll to position [635, 0]
